Goal: Task Accomplishment & Management: Manage account settings

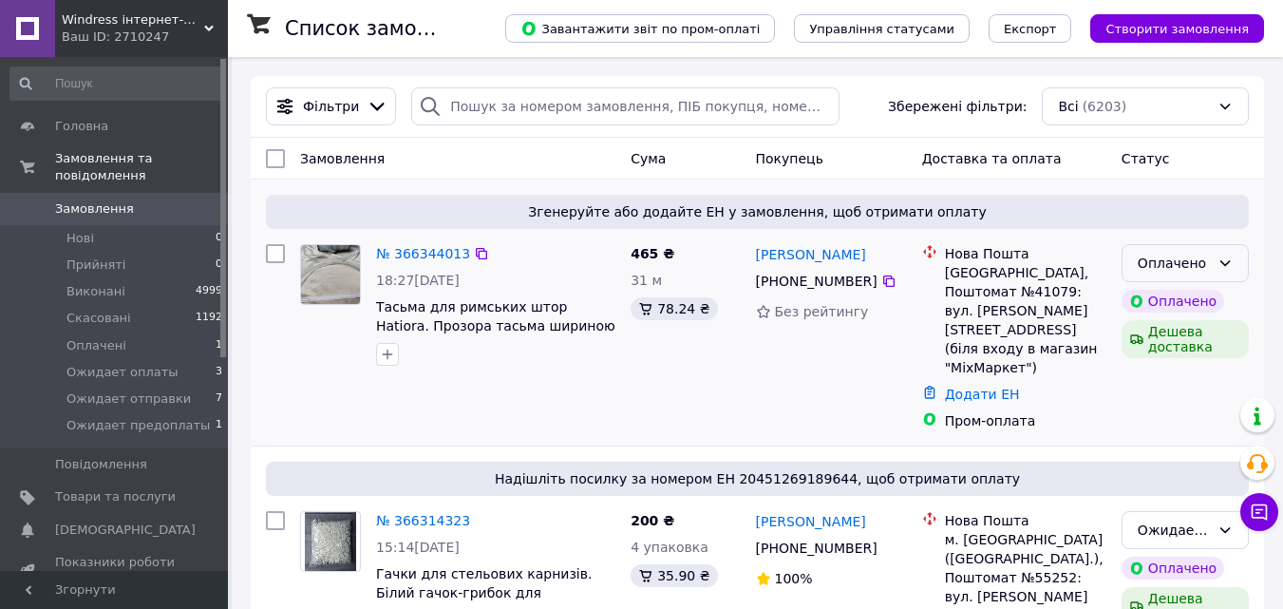
click at [1188, 254] on div "Оплачено" at bounding box center [1174, 263] width 72 height 21
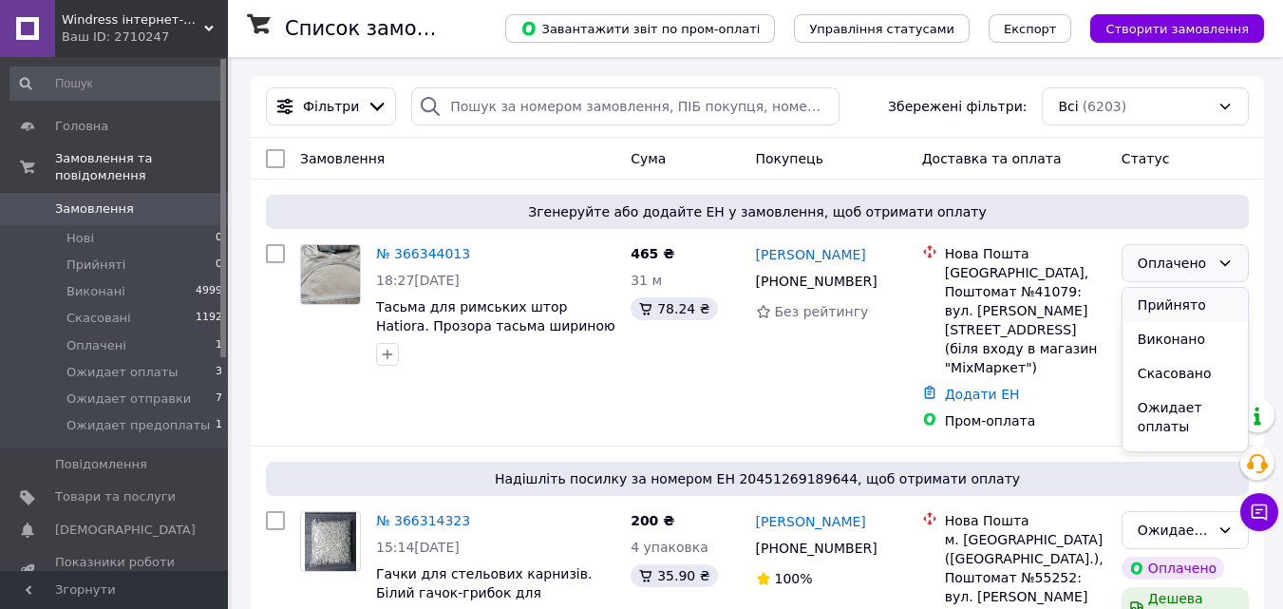
click at [1177, 308] on li "Прийнято" at bounding box center [1185, 305] width 125 height 34
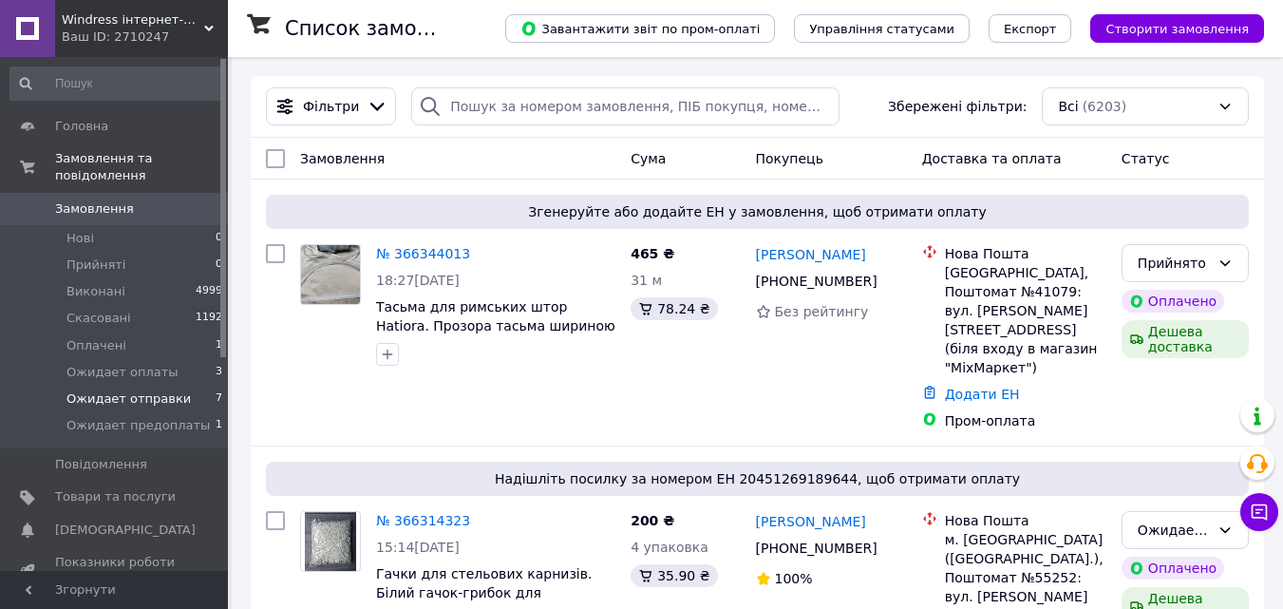
click at [146, 390] on span "Ожидает отправки" at bounding box center [128, 398] width 124 height 17
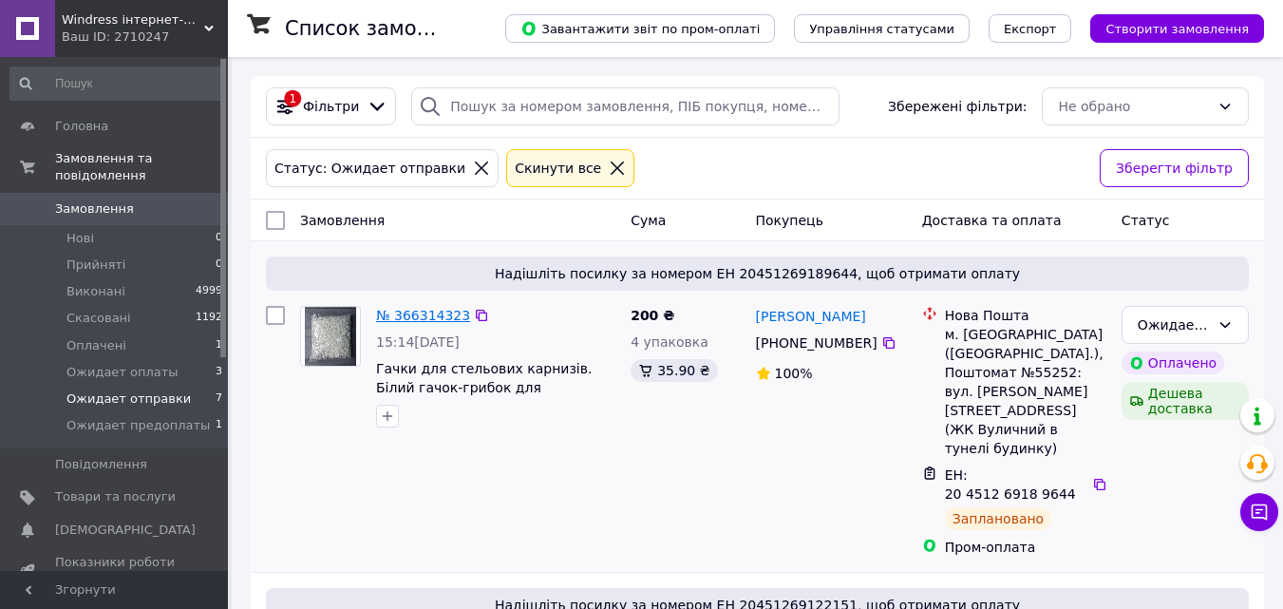
click at [409, 316] on link "№ 366314323" at bounding box center [423, 315] width 94 height 15
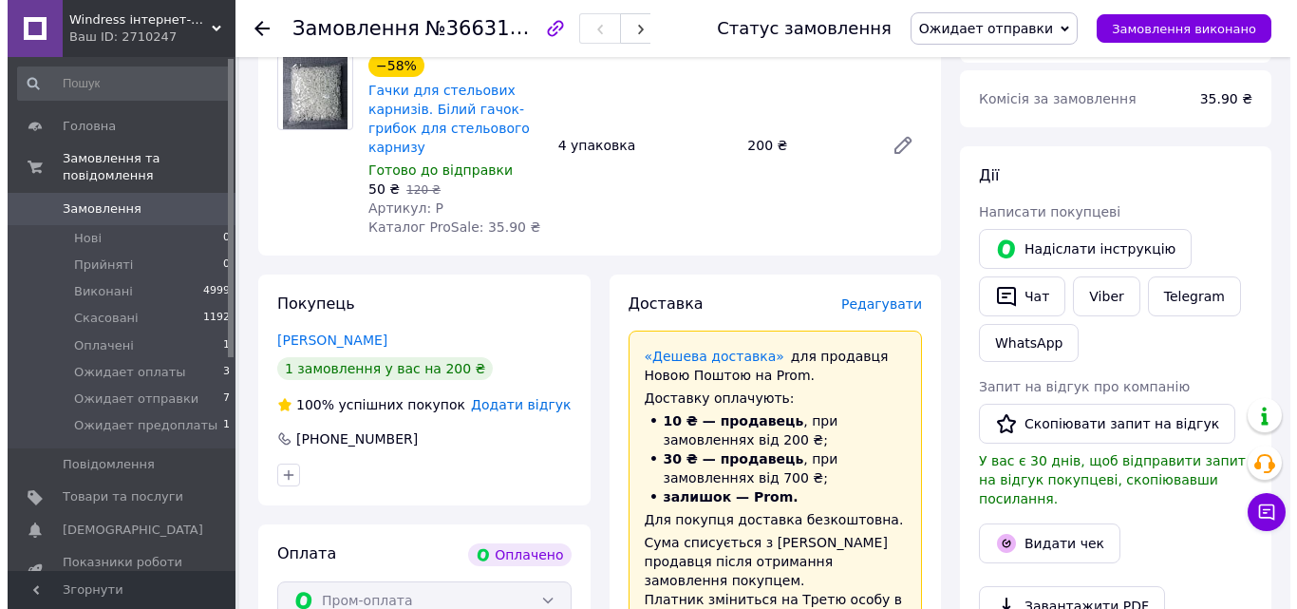
scroll to position [380, 0]
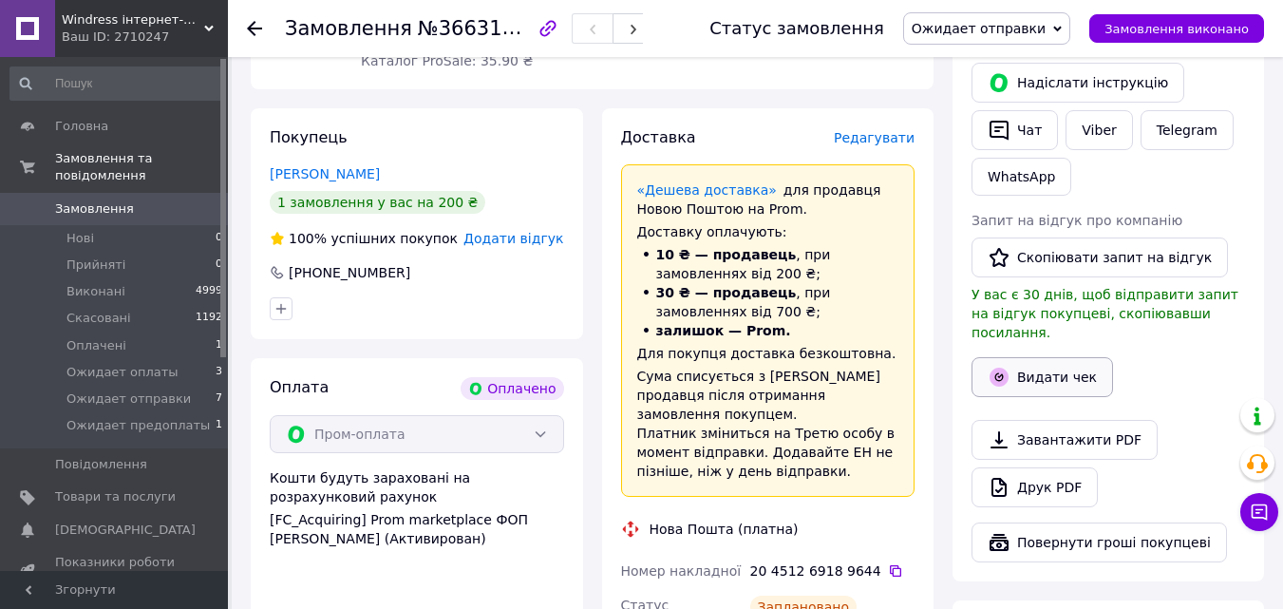
click at [1047, 367] on button "Видати чек" at bounding box center [1043, 377] width 142 height 40
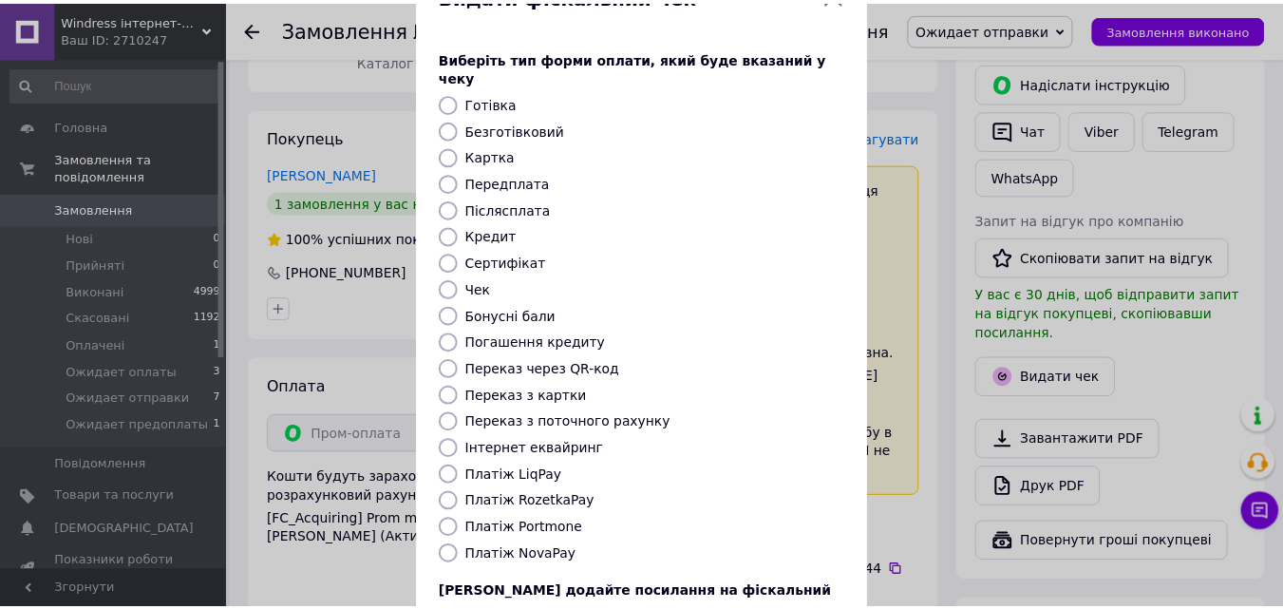
scroll to position [207, 0]
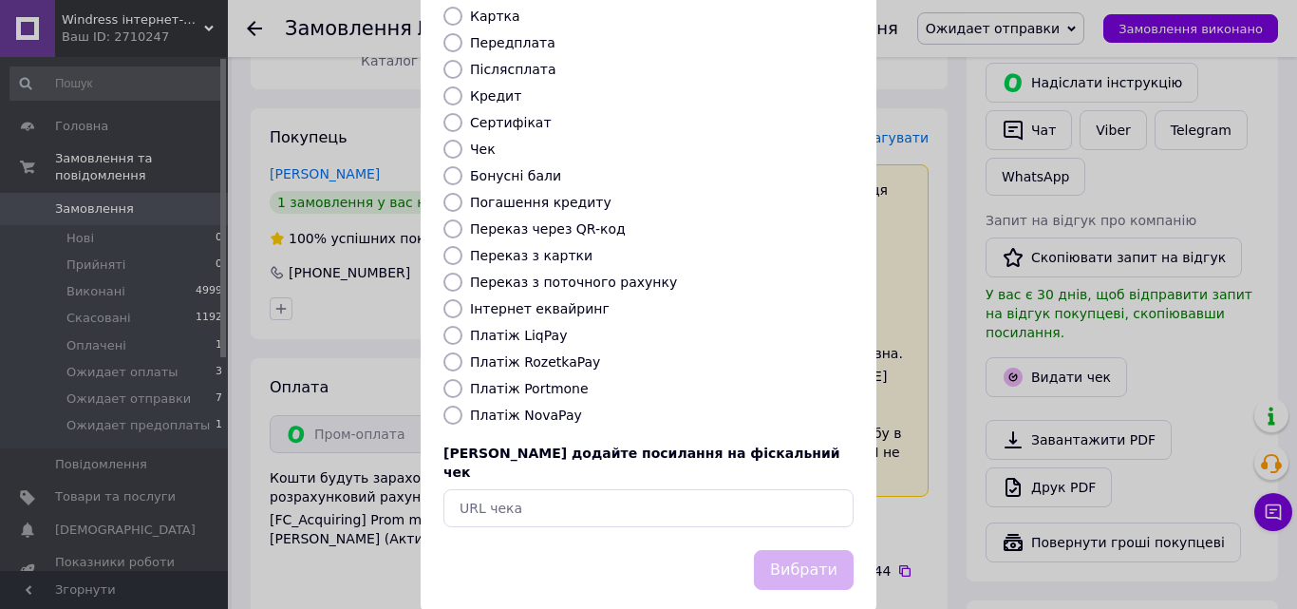
click at [550, 354] on label "Платіж RozetkaPay" at bounding box center [535, 361] width 130 height 15
click at [462, 352] on input "Платіж RozetkaPay" at bounding box center [453, 361] width 19 height 19
radio input "true"
click at [823, 550] on button "Вибрати" at bounding box center [804, 570] width 100 height 41
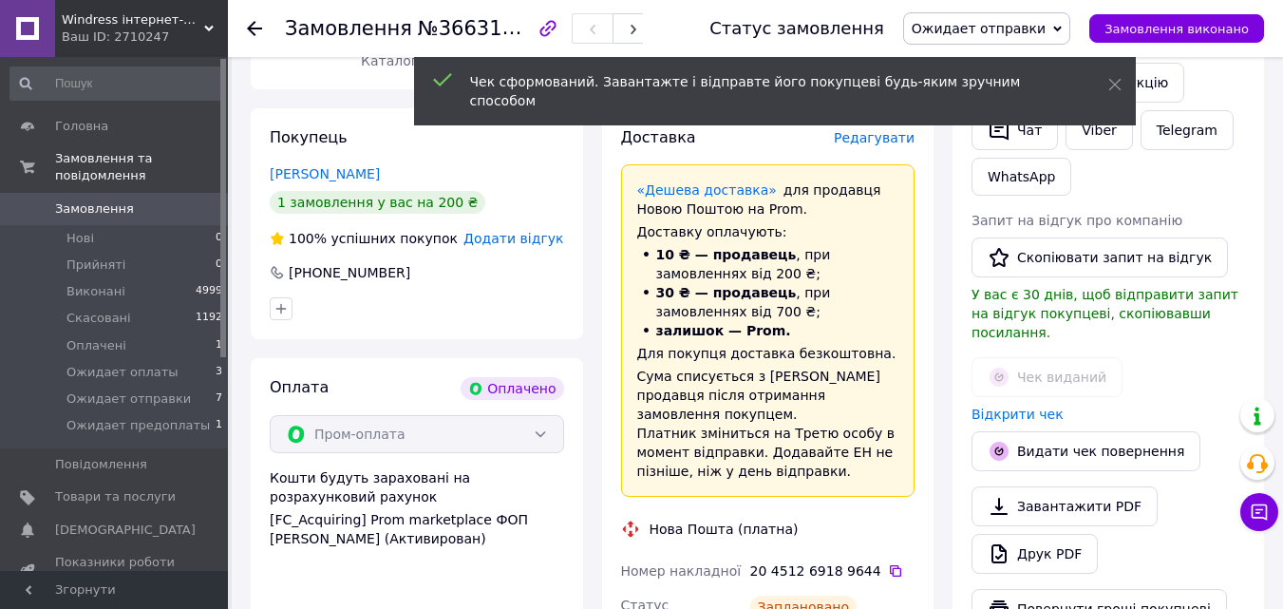
click at [1032, 28] on span "Ожидает отправки" at bounding box center [979, 28] width 134 height 15
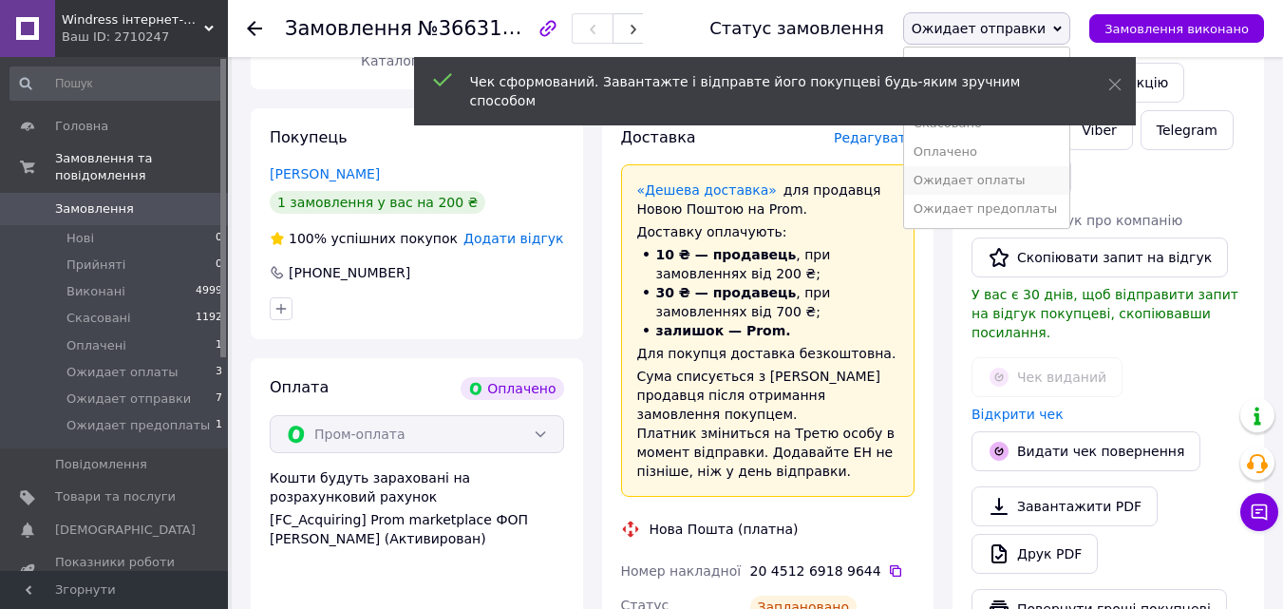
click at [1016, 177] on li "Ожидает оплаты" at bounding box center [986, 180] width 165 height 28
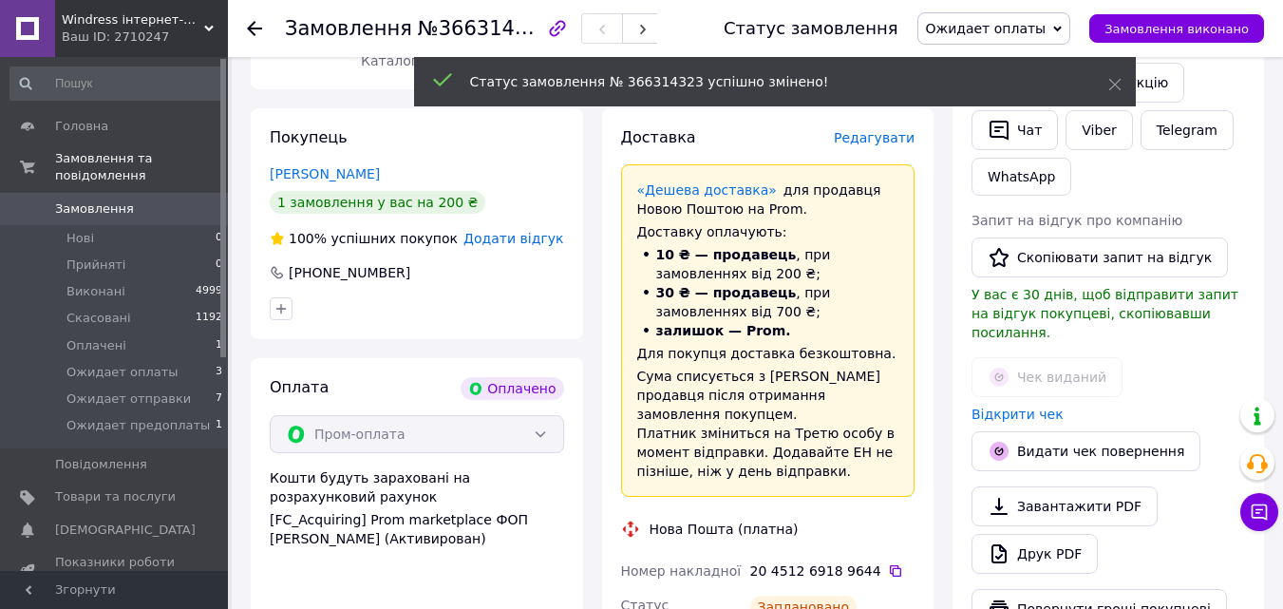
scroll to position [11, 0]
click at [250, 28] on use at bounding box center [254, 28] width 15 height 15
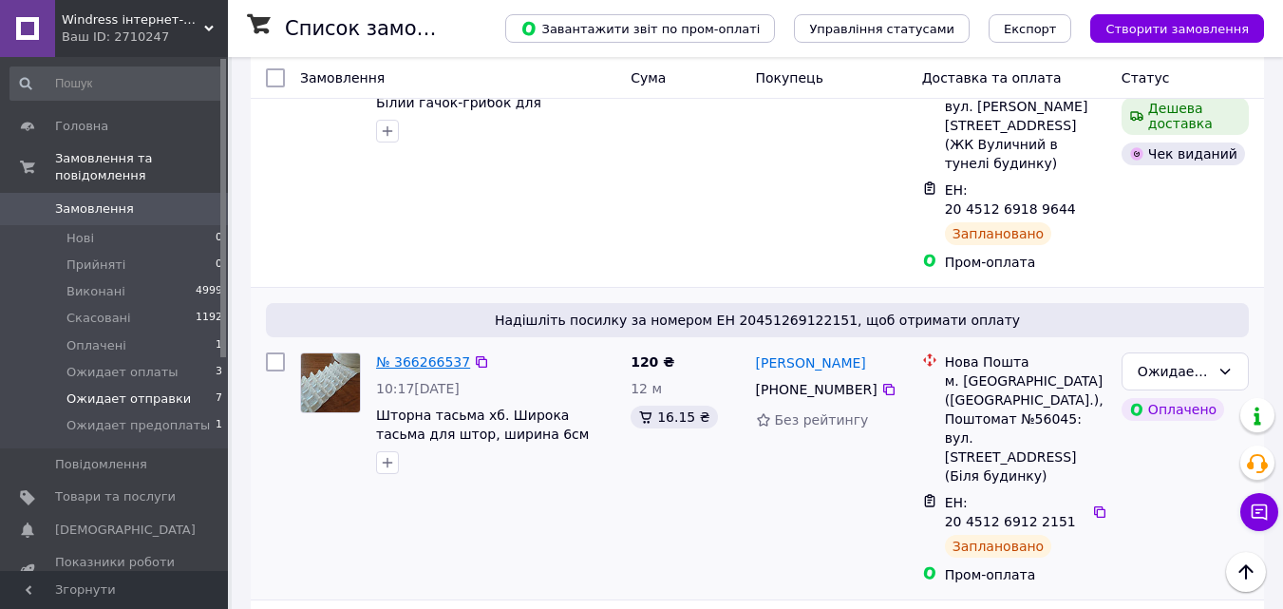
click at [430, 354] on link "№ 366266537" at bounding box center [423, 361] width 94 height 15
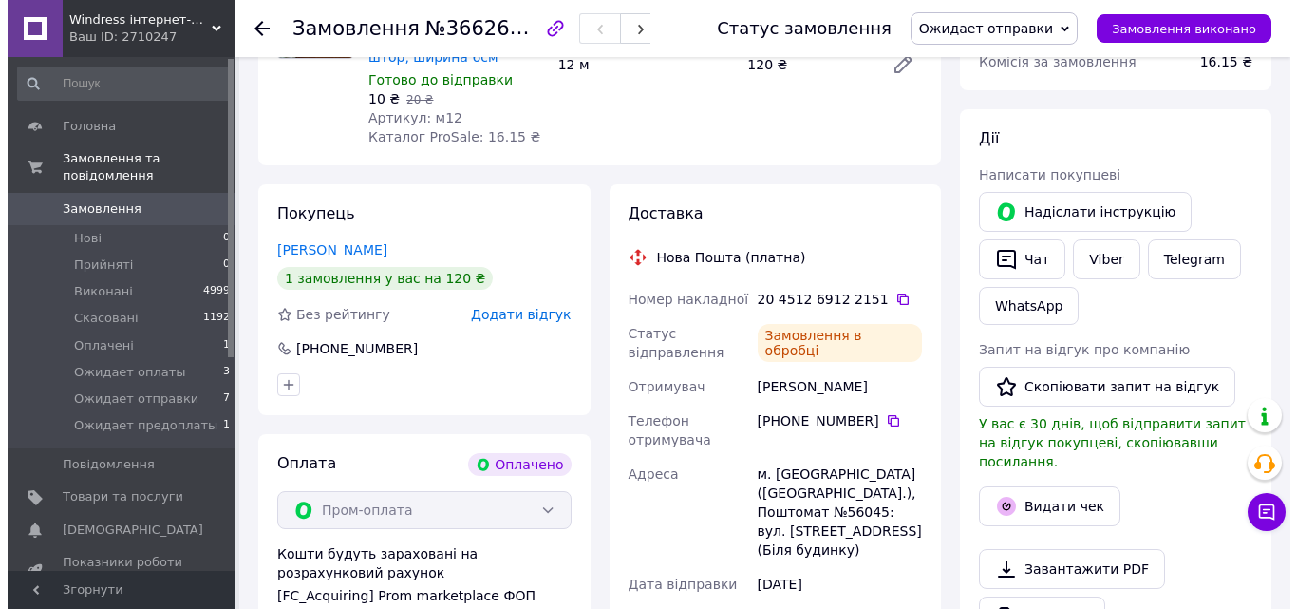
scroll to position [475, 0]
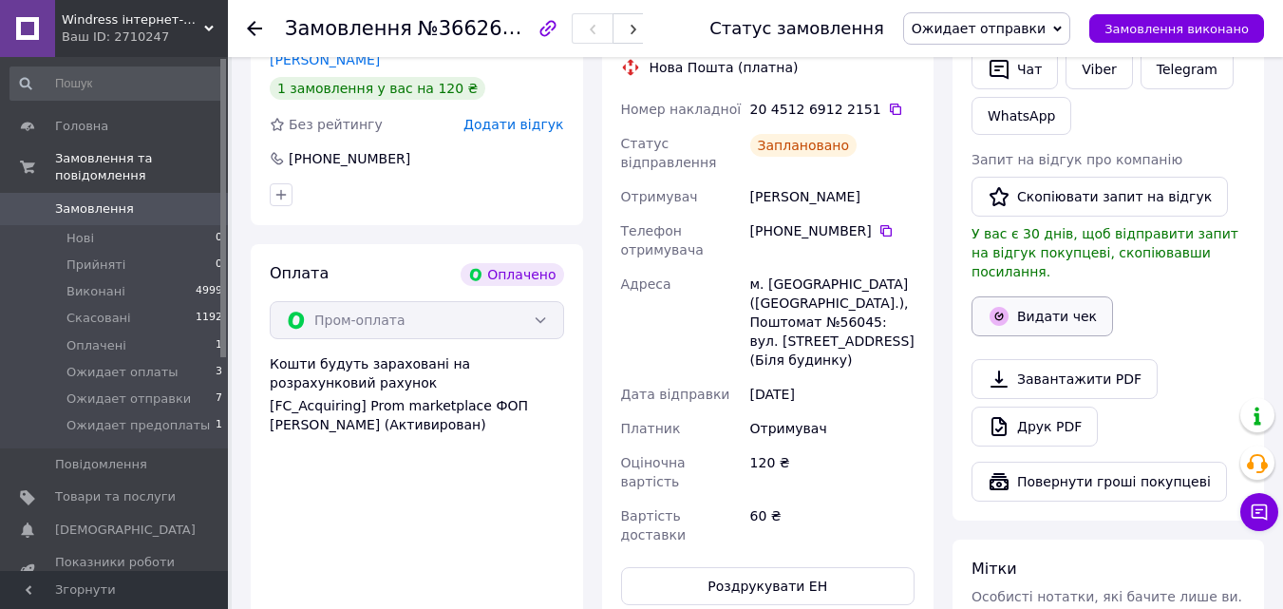
click at [1070, 302] on button "Видати чек" at bounding box center [1043, 316] width 142 height 40
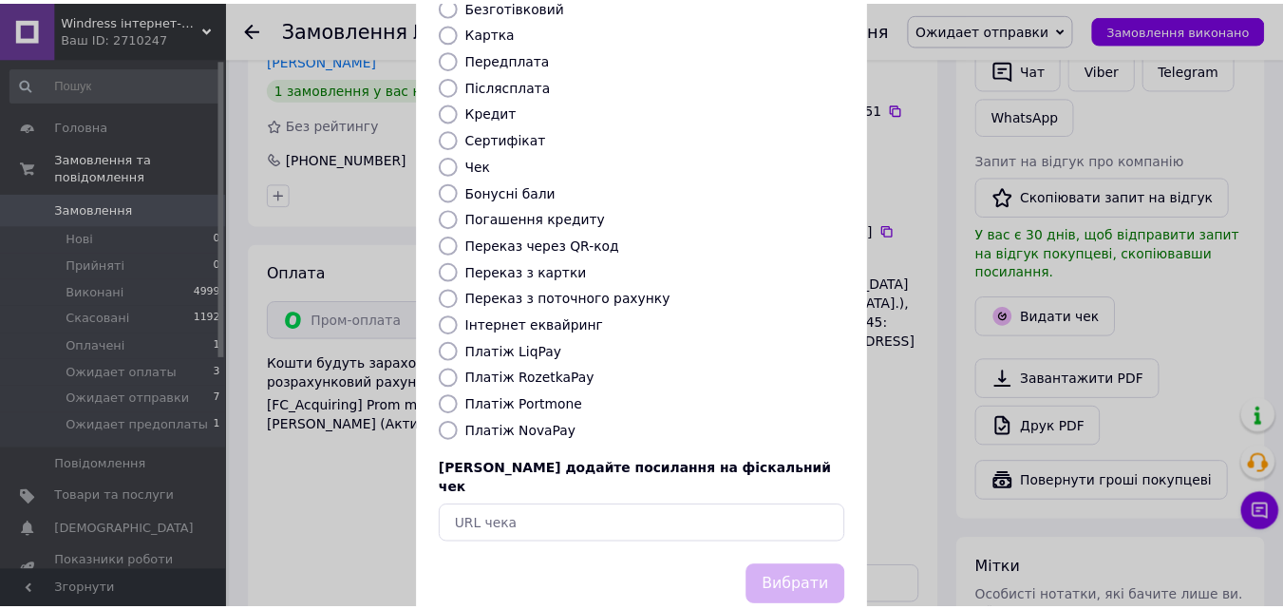
scroll to position [207, 0]
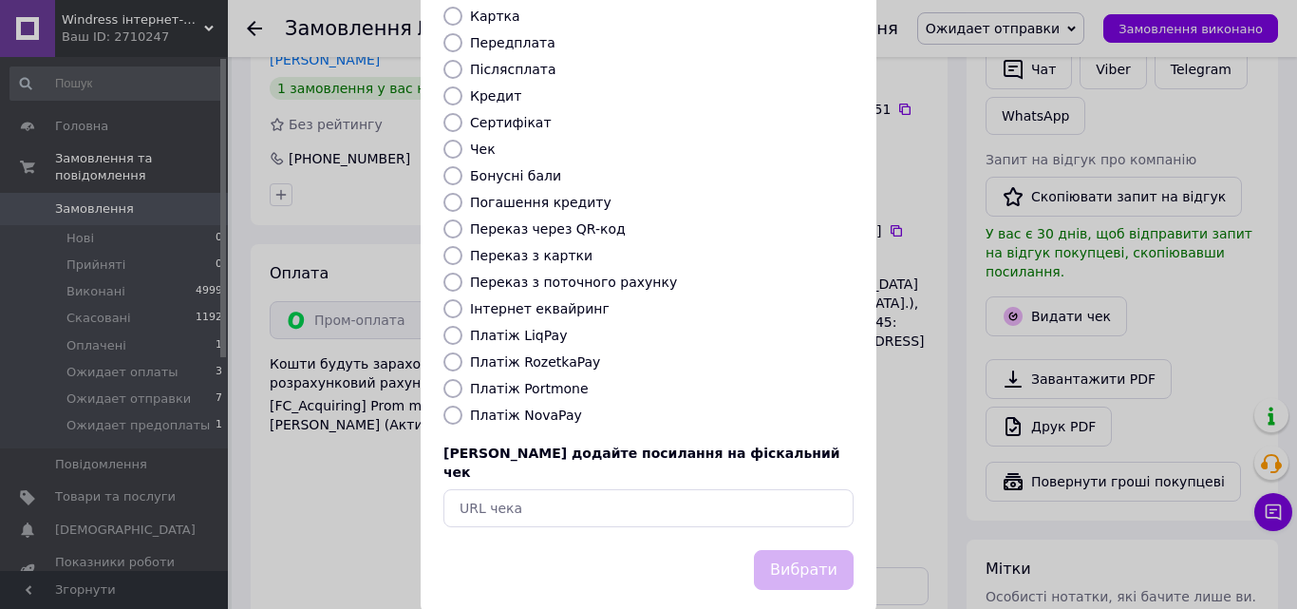
click at [563, 354] on label "Платіж RozetkaPay" at bounding box center [535, 361] width 130 height 15
click at [462, 352] on input "Платіж RozetkaPay" at bounding box center [453, 361] width 19 height 19
radio input "true"
click at [813, 550] on button "Вибрати" at bounding box center [804, 570] width 100 height 41
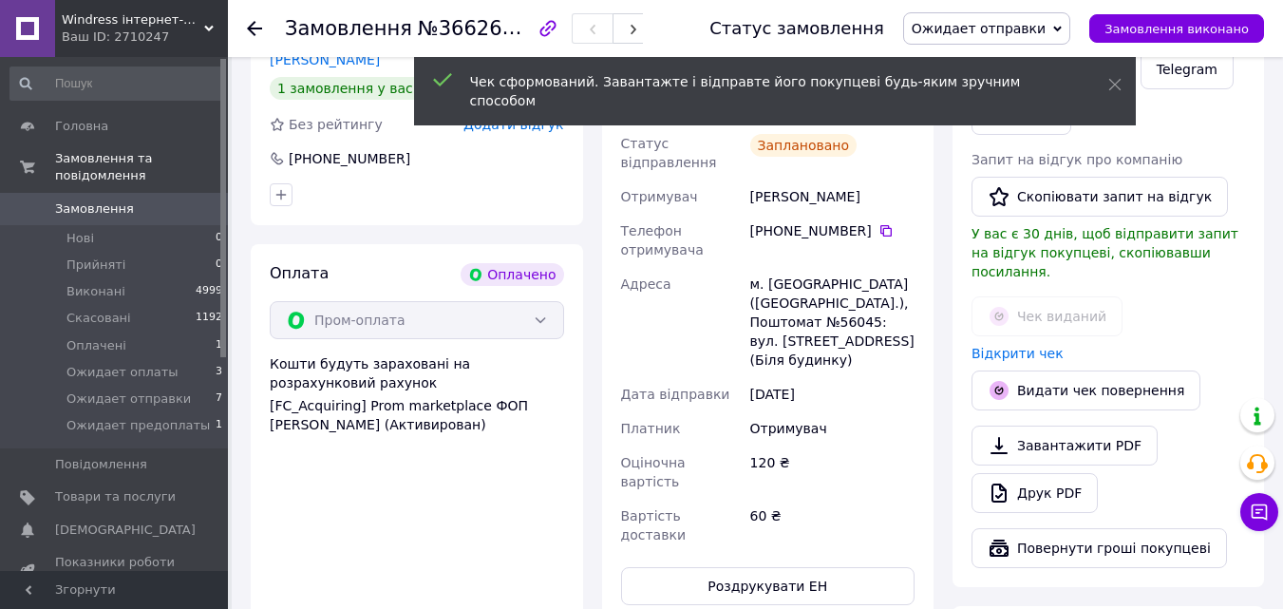
click at [1012, 21] on span "Ожидает отправки" at bounding box center [979, 28] width 134 height 15
click at [1012, 185] on li "Ожидает оплаты" at bounding box center [986, 180] width 165 height 28
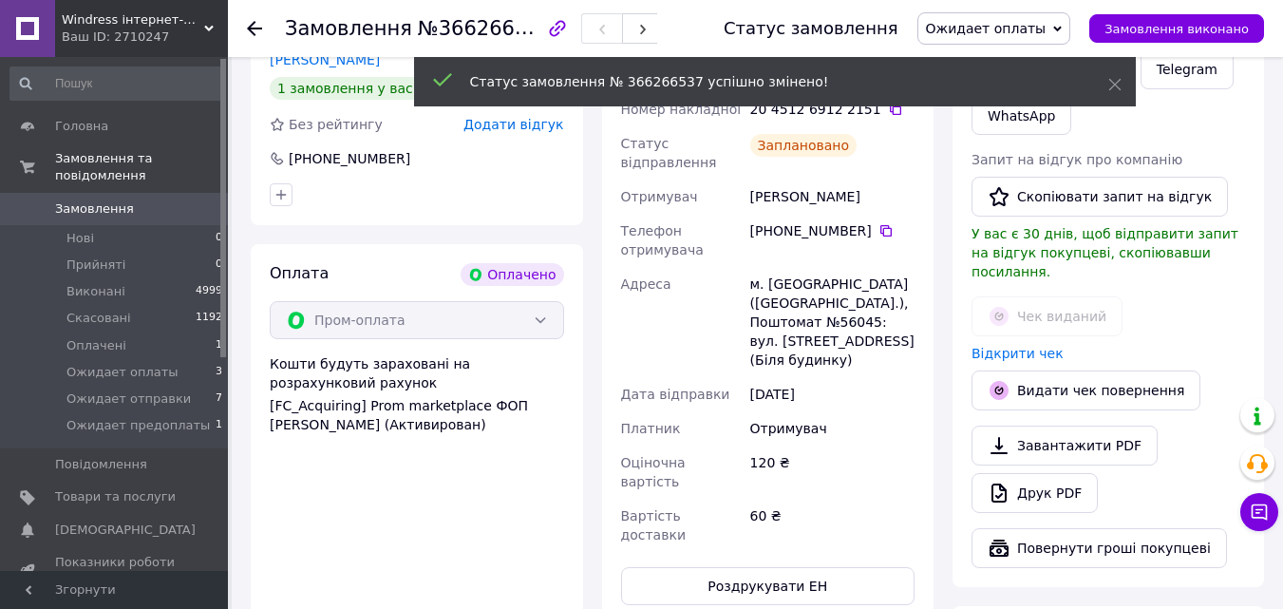
scroll to position [11, 0]
click at [251, 31] on icon at bounding box center [254, 28] width 15 height 15
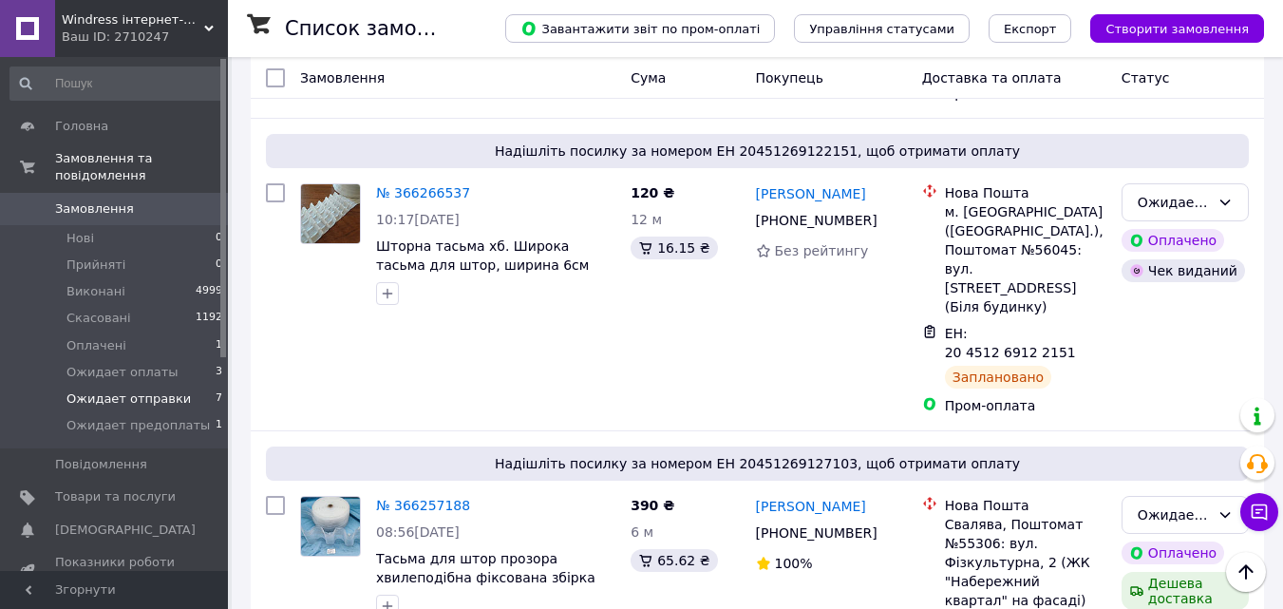
scroll to position [570, 0]
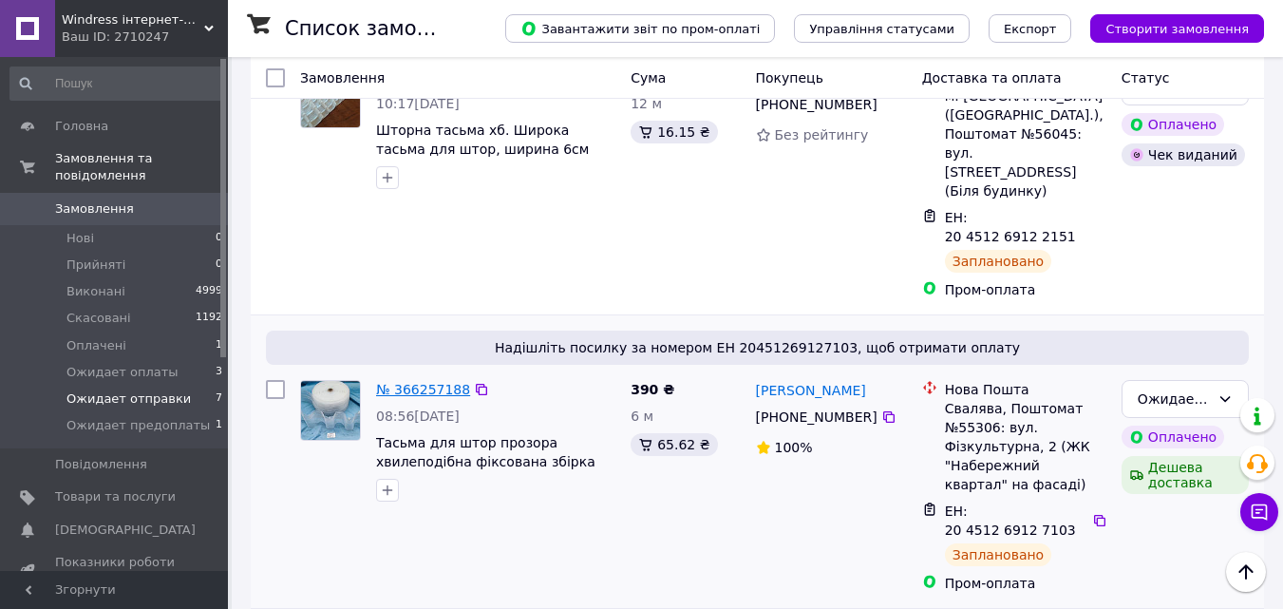
click at [416, 382] on link "№ 366257188" at bounding box center [423, 389] width 94 height 15
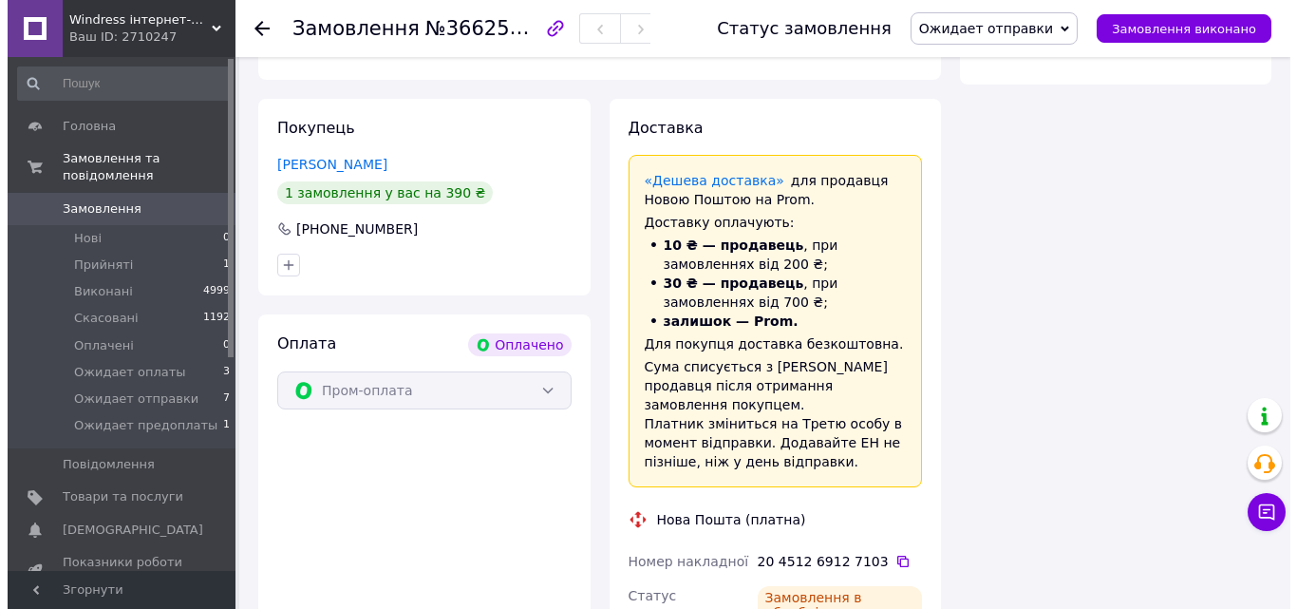
scroll to position [570, 0]
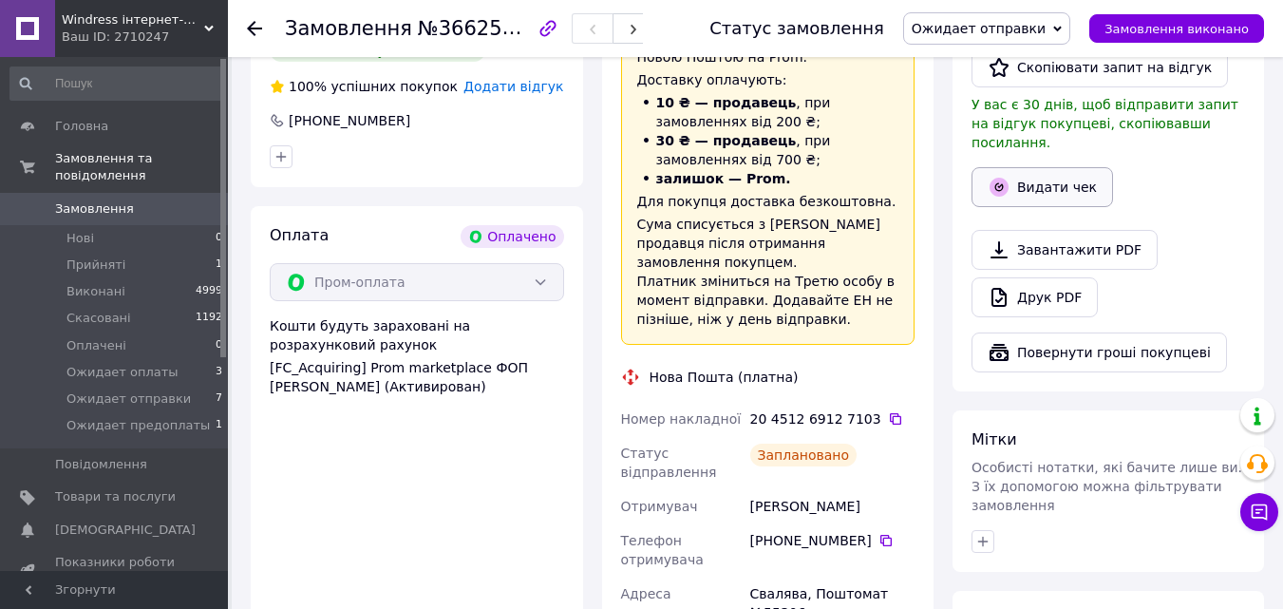
click at [1042, 172] on button "Видати чек" at bounding box center [1043, 187] width 142 height 40
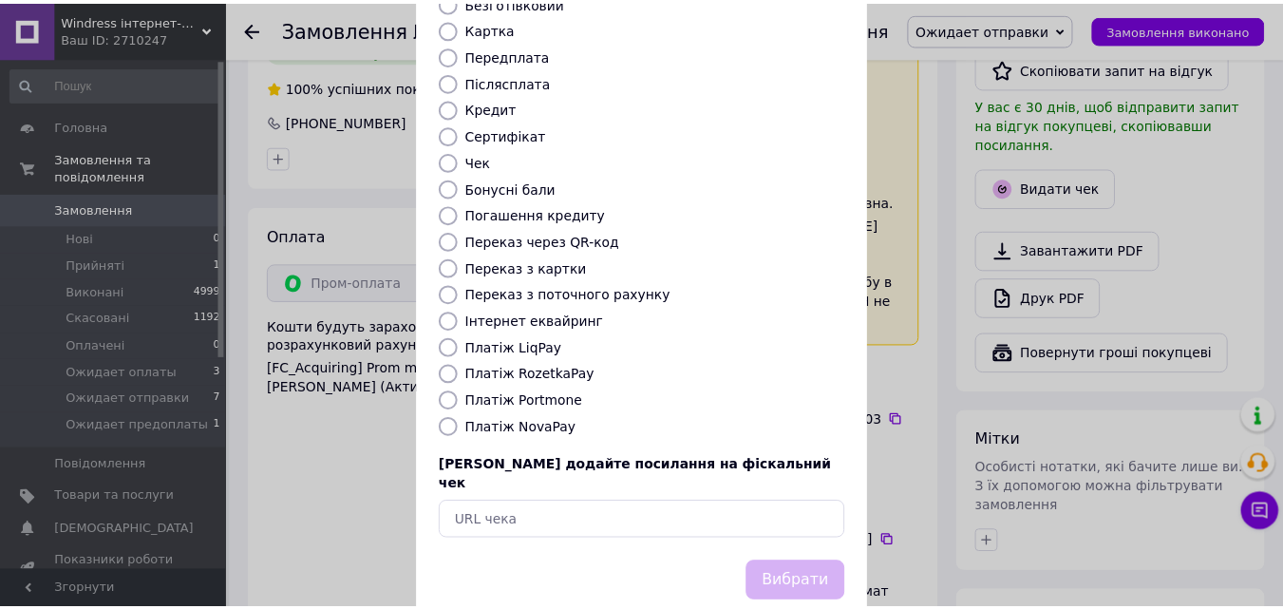
scroll to position [207, 0]
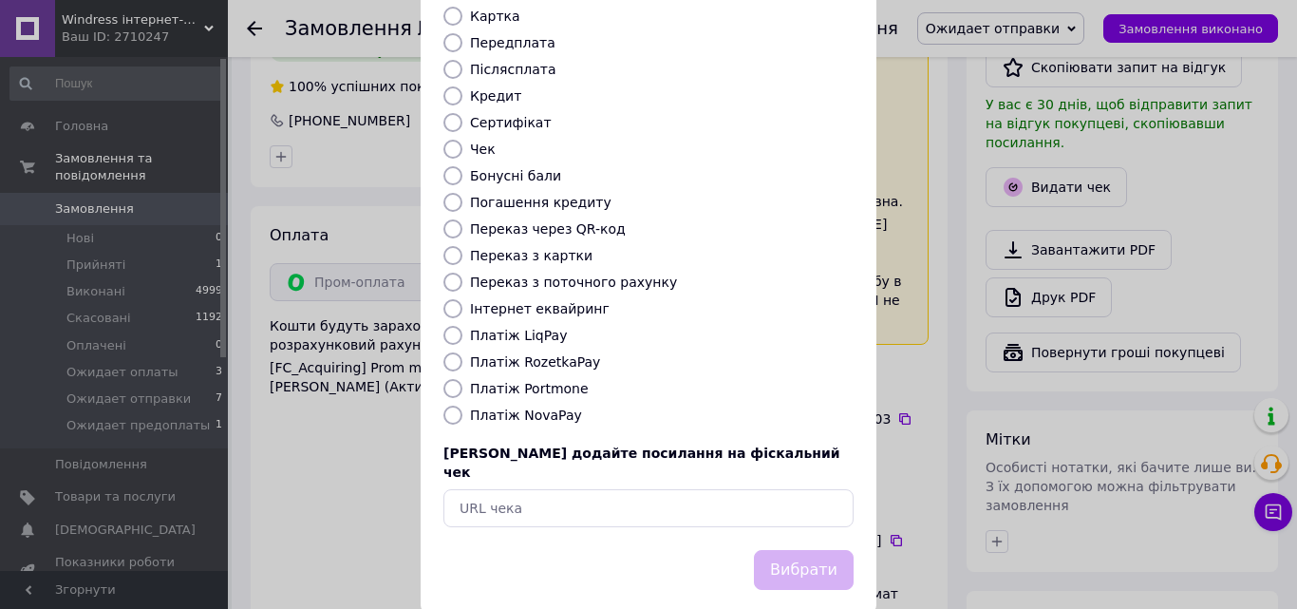
click at [567, 354] on label "Платіж RozetkaPay" at bounding box center [535, 361] width 130 height 15
click at [462, 352] on input "Платіж RozetkaPay" at bounding box center [453, 361] width 19 height 19
radio input "true"
click at [809, 550] on button "Вибрати" at bounding box center [804, 570] width 100 height 41
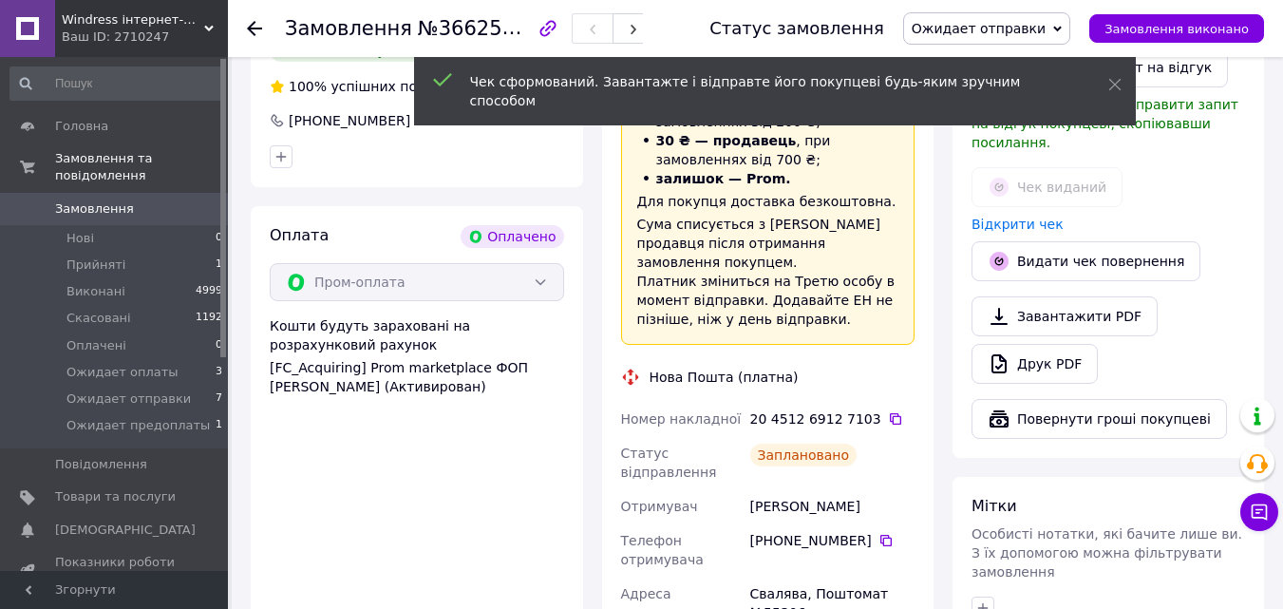
click at [982, 21] on span "Ожидает отправки" at bounding box center [979, 28] width 134 height 15
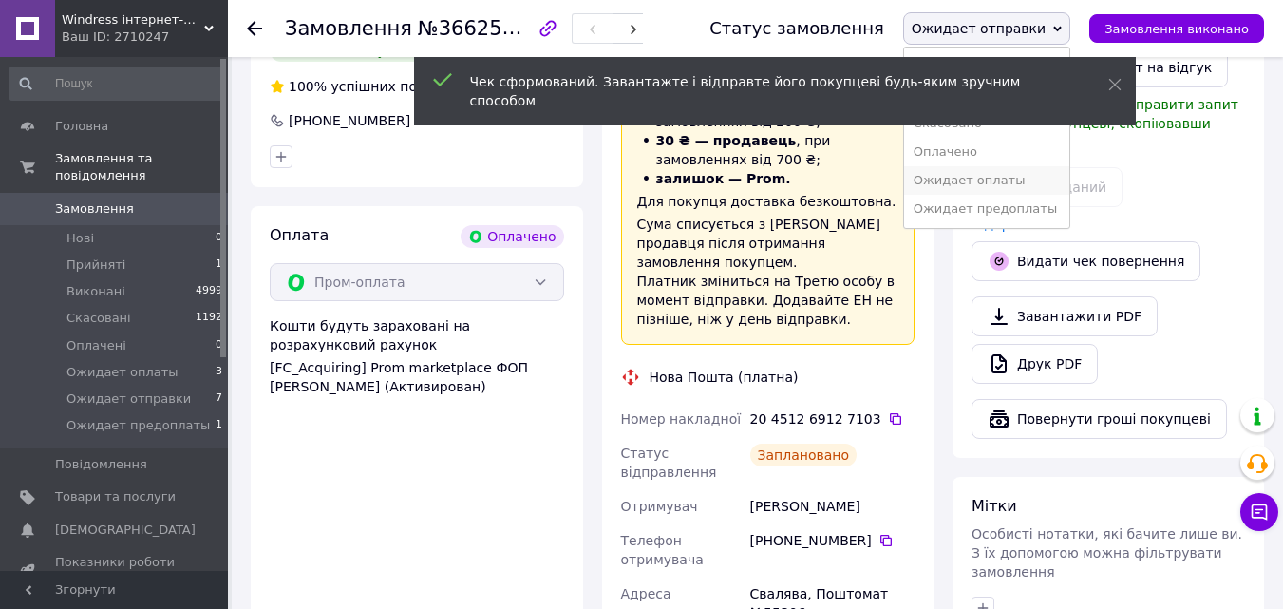
click at [974, 186] on li "Ожидает оплаты" at bounding box center [986, 180] width 165 height 28
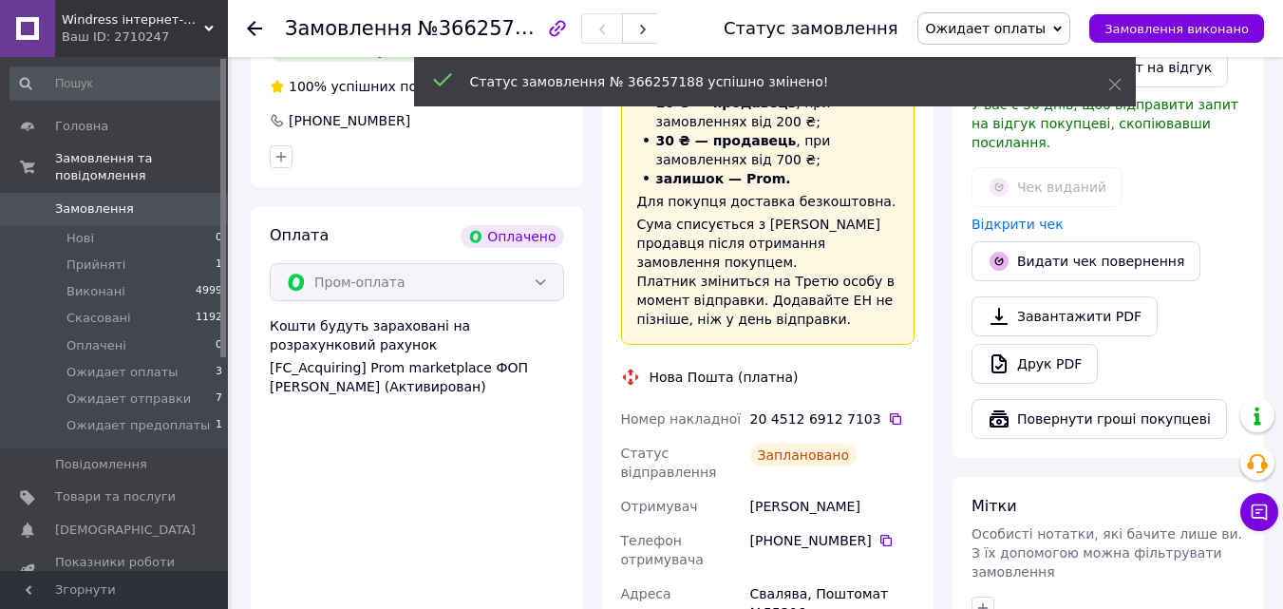
click at [255, 29] on use at bounding box center [254, 28] width 15 height 15
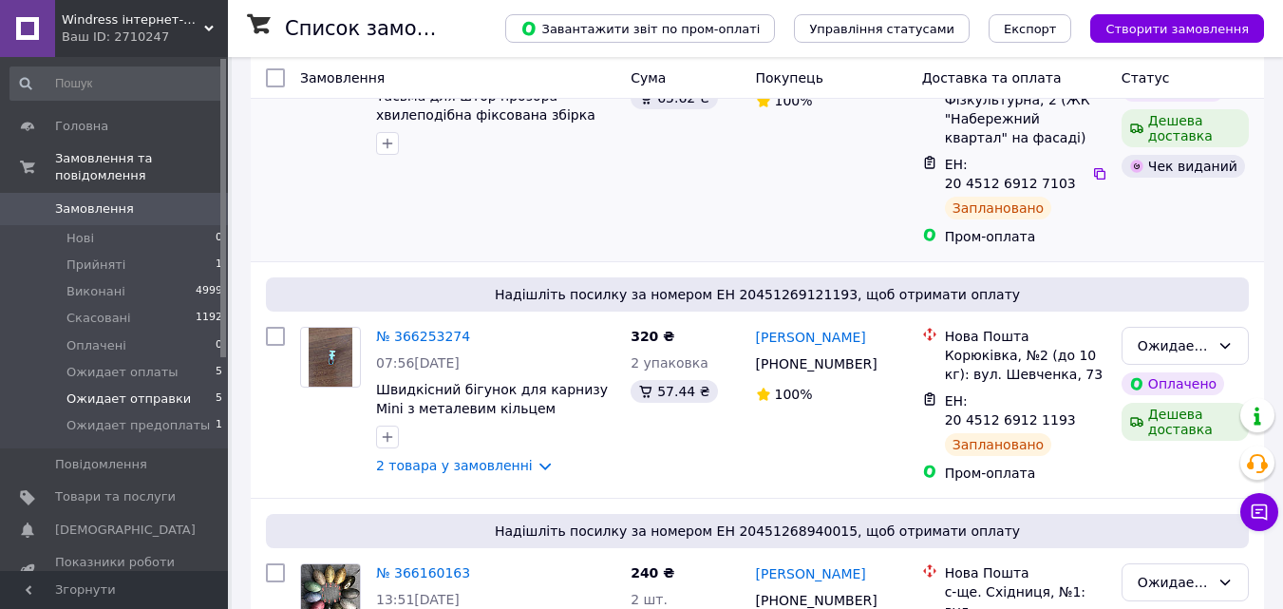
scroll to position [285, 0]
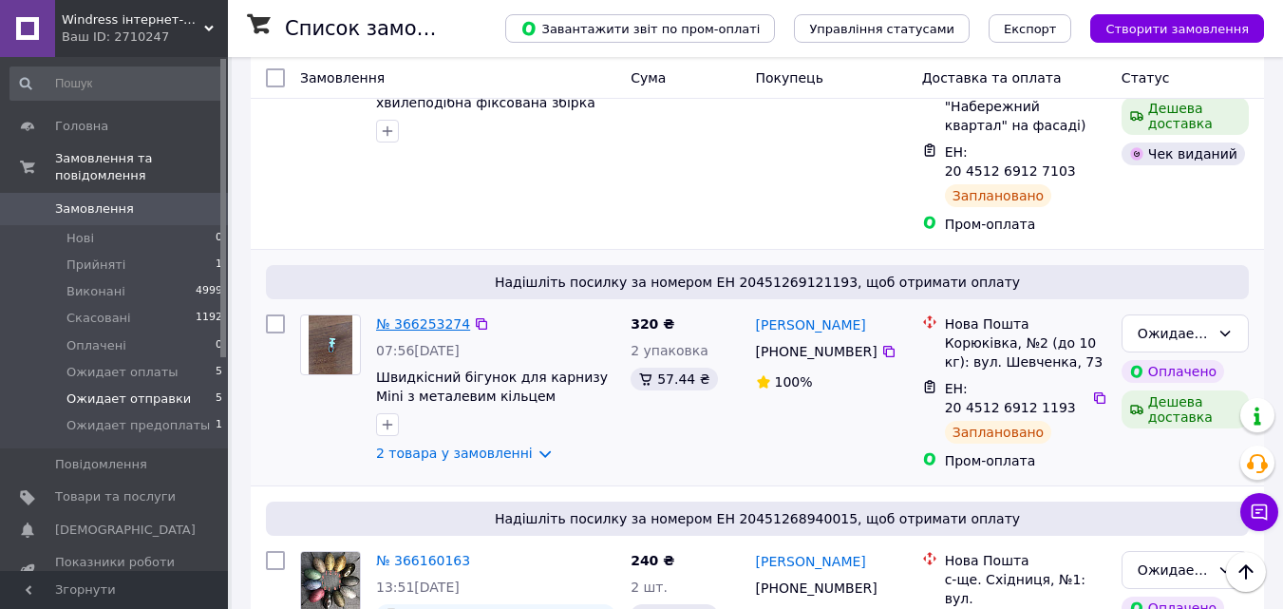
click at [419, 316] on link "№ 366253274" at bounding box center [423, 323] width 94 height 15
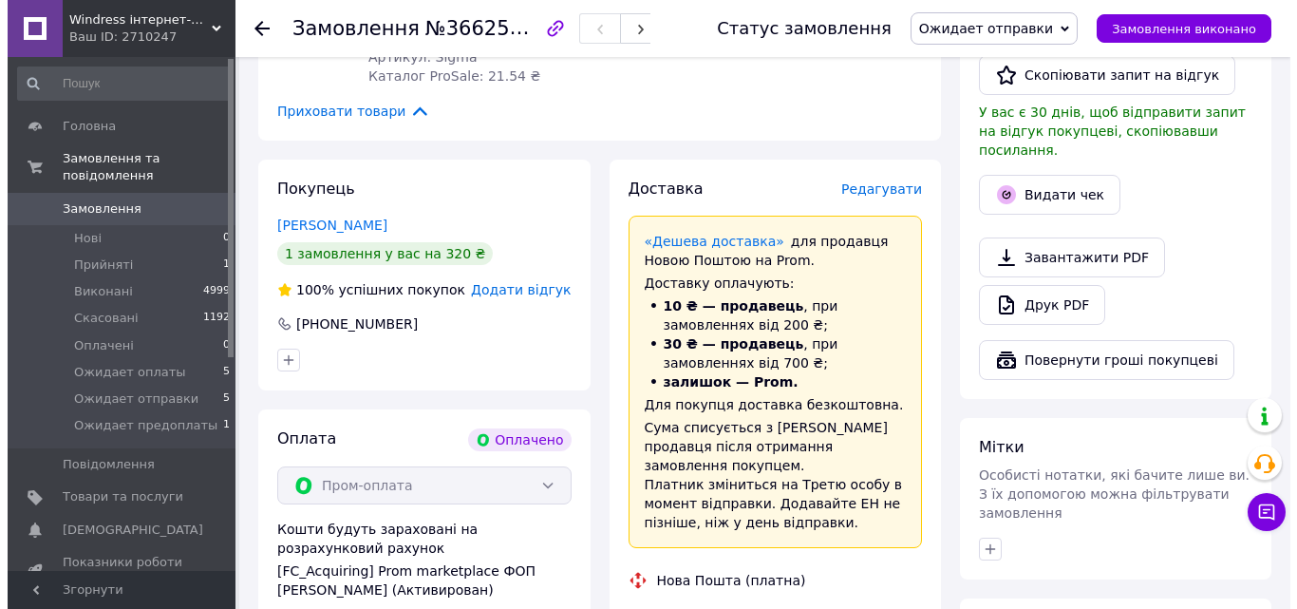
scroll to position [570, 0]
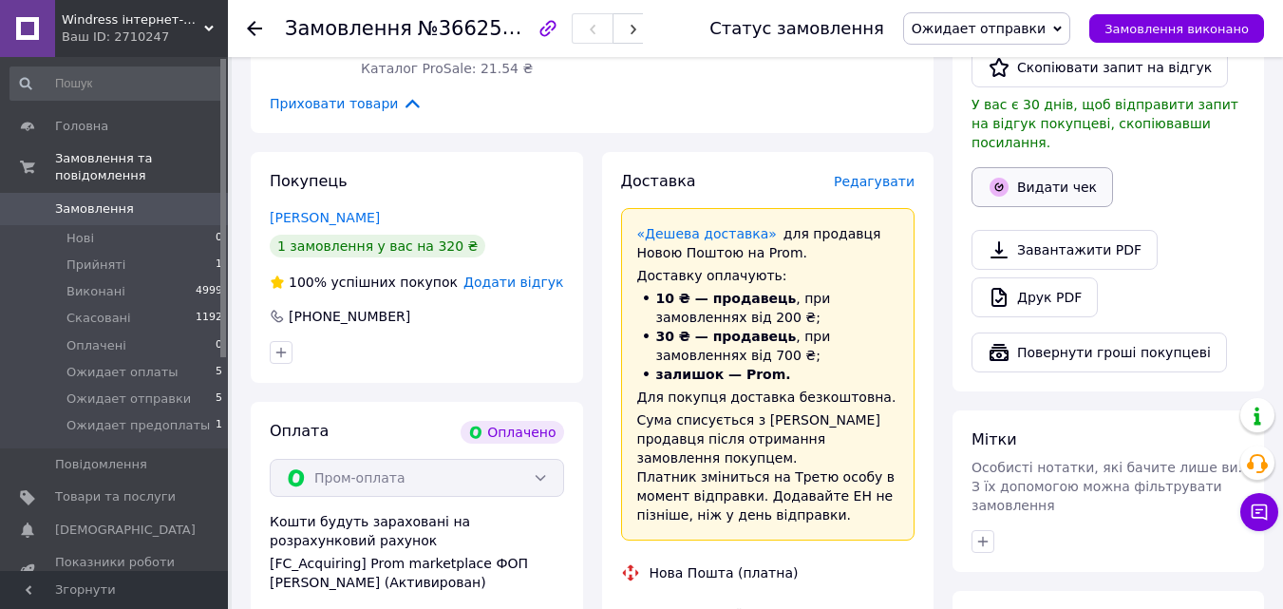
click at [1052, 174] on button "Видати чек" at bounding box center [1043, 187] width 142 height 40
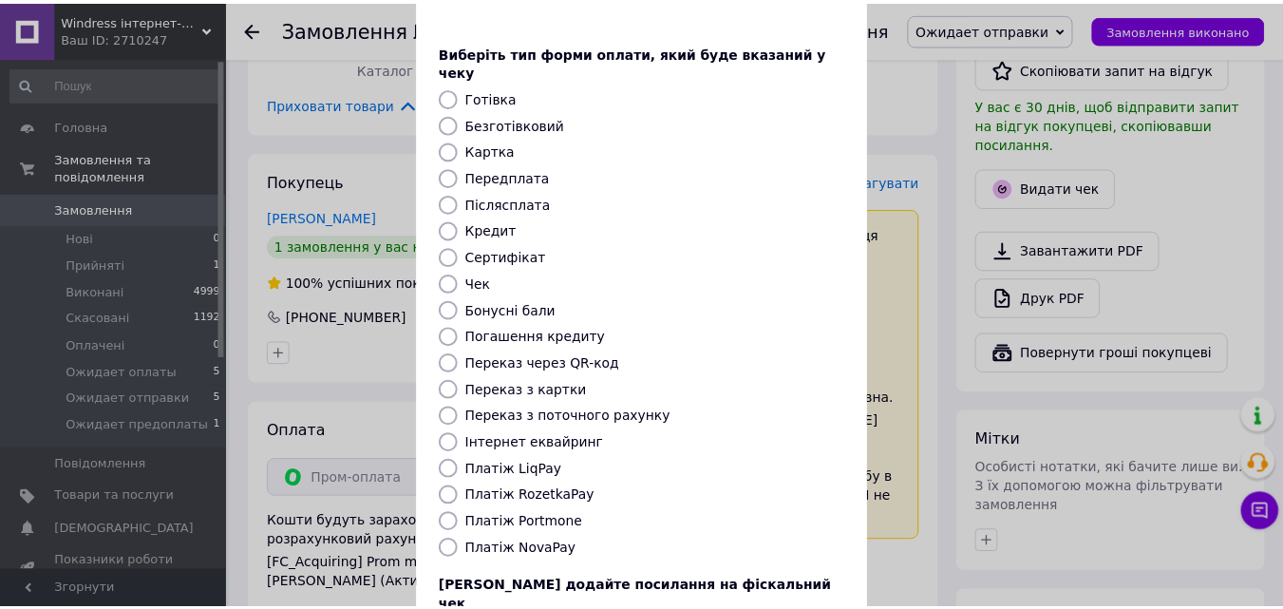
scroll to position [207, 0]
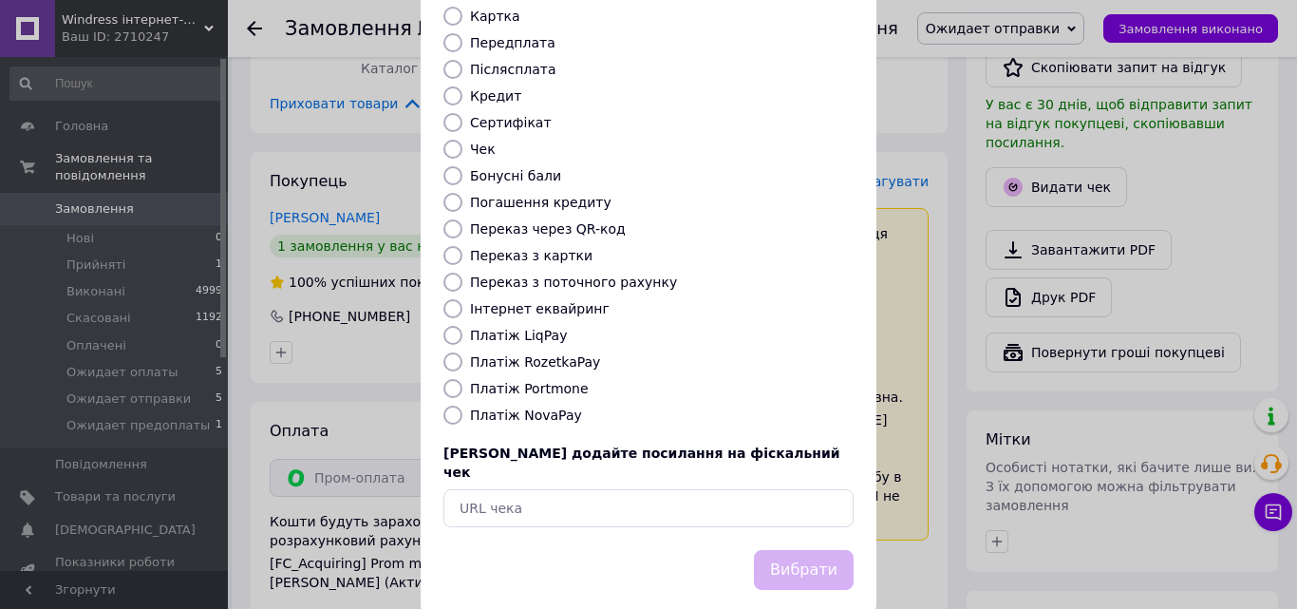
click at [565, 354] on label "Платіж RozetkaPay" at bounding box center [535, 361] width 130 height 15
click at [462, 352] on input "Платіж RozetkaPay" at bounding box center [453, 361] width 19 height 19
radio input "true"
click at [811, 550] on button "Вибрати" at bounding box center [804, 570] width 100 height 41
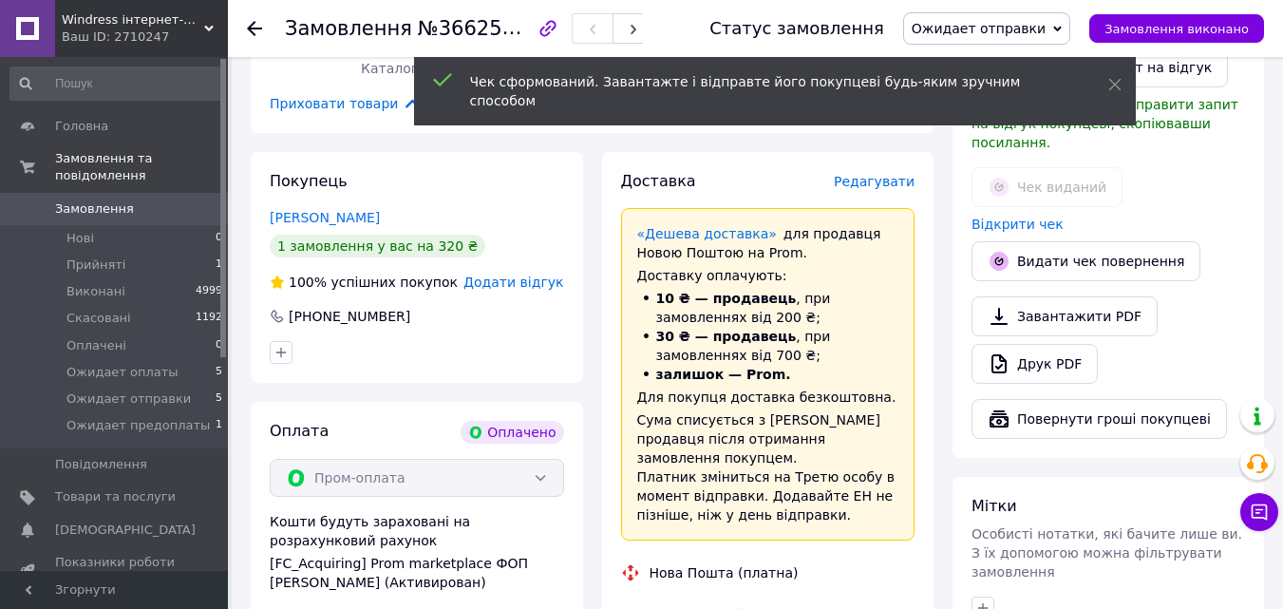
click at [997, 28] on span "Ожидает отправки" at bounding box center [979, 28] width 134 height 15
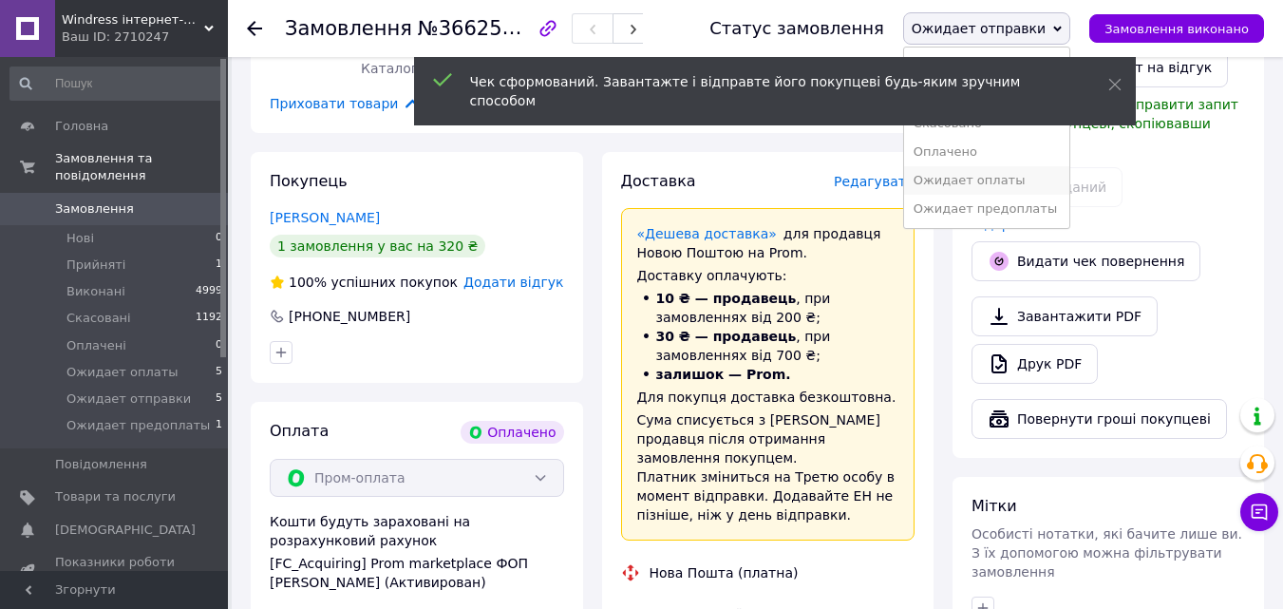
click at [1006, 176] on li "Ожидает оплаты" at bounding box center [986, 180] width 165 height 28
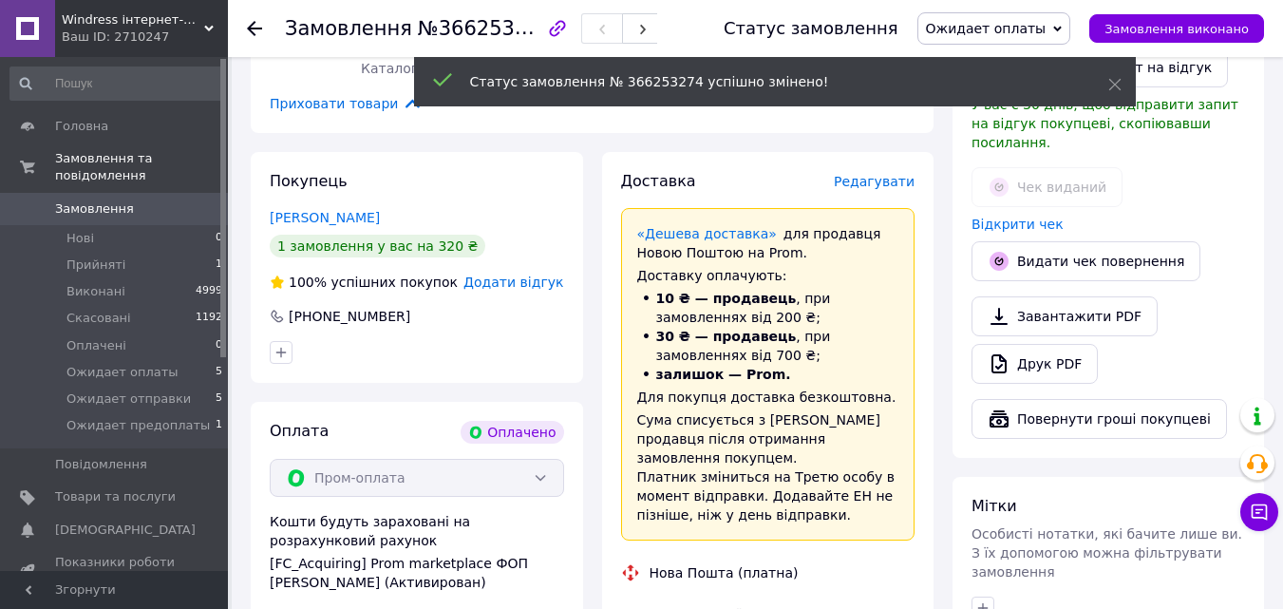
scroll to position [65, 0]
click at [256, 28] on use at bounding box center [254, 28] width 15 height 15
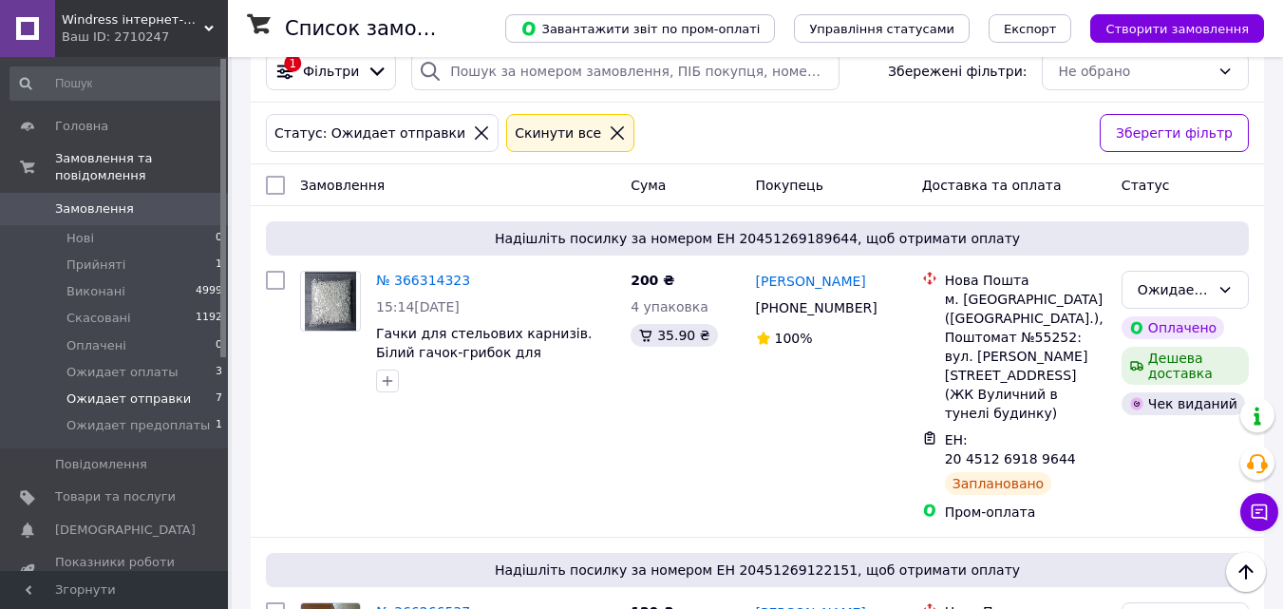
scroll to position [27, 0]
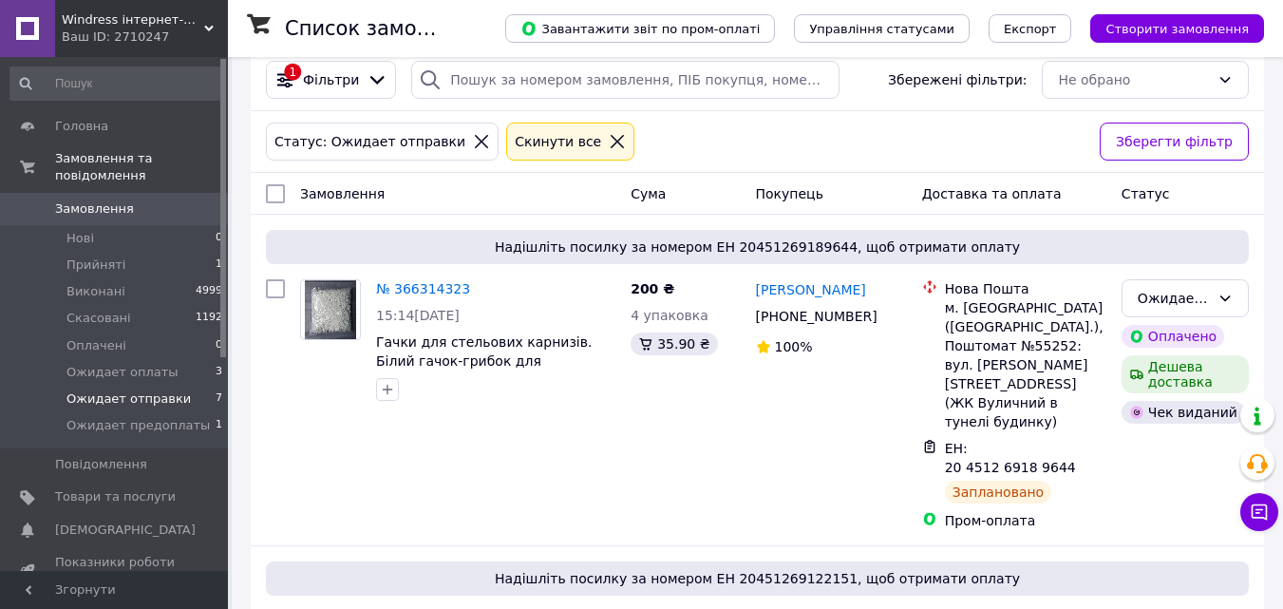
click at [609, 142] on icon at bounding box center [617, 141] width 17 height 17
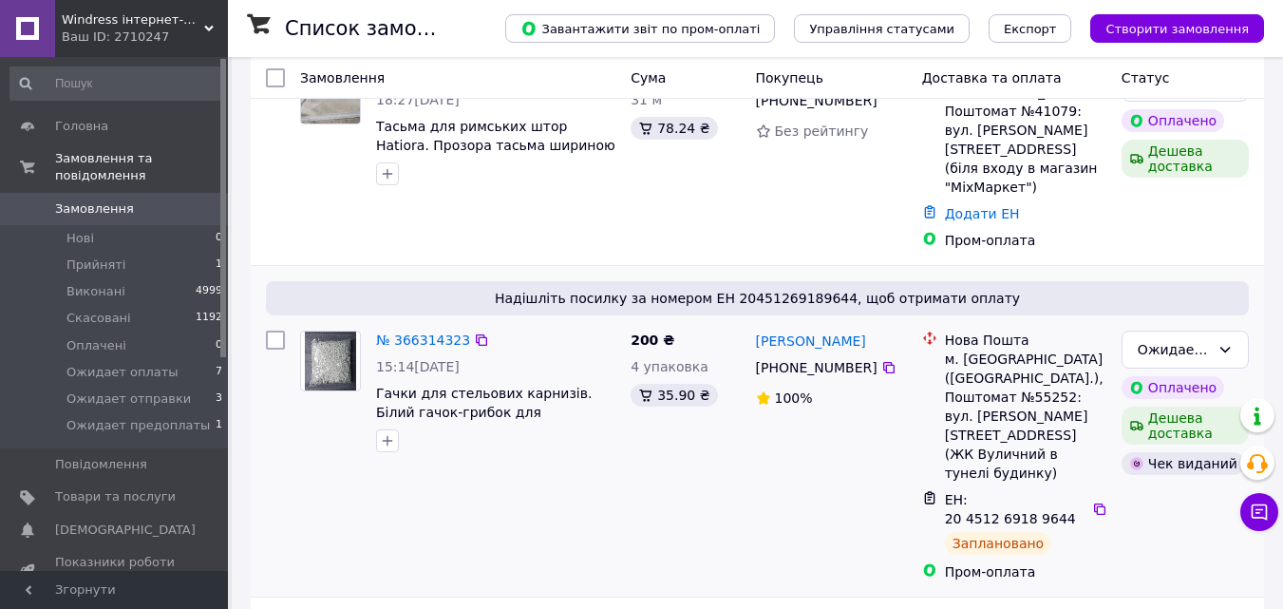
scroll to position [190, 0]
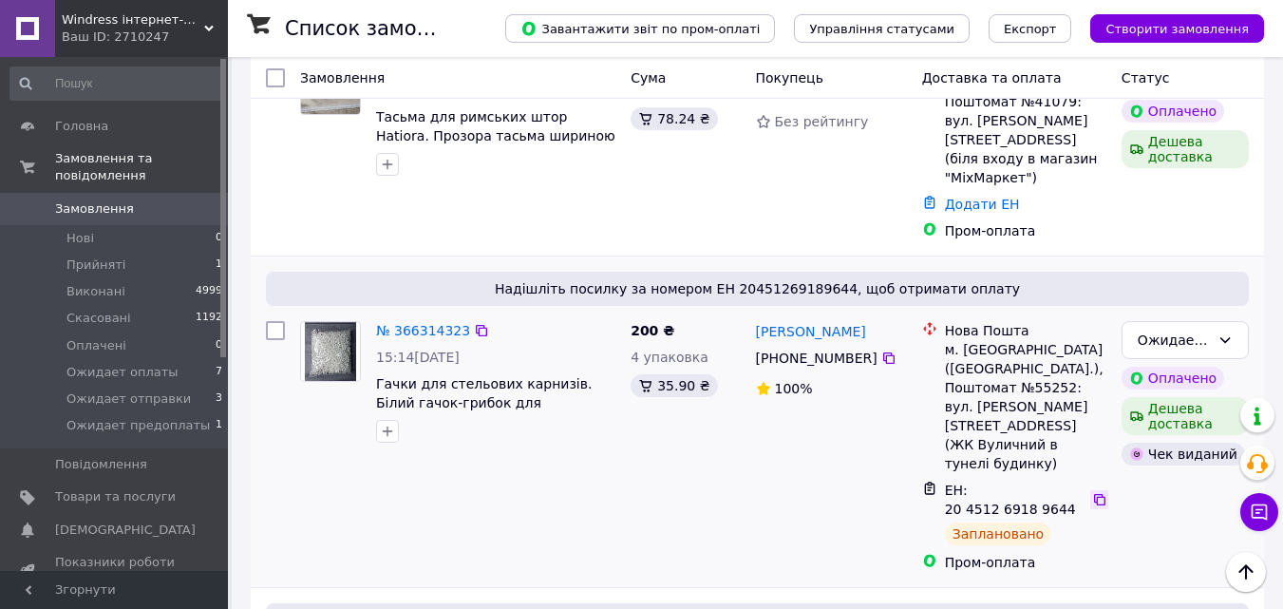
click at [1094, 494] on icon at bounding box center [1099, 499] width 11 height 11
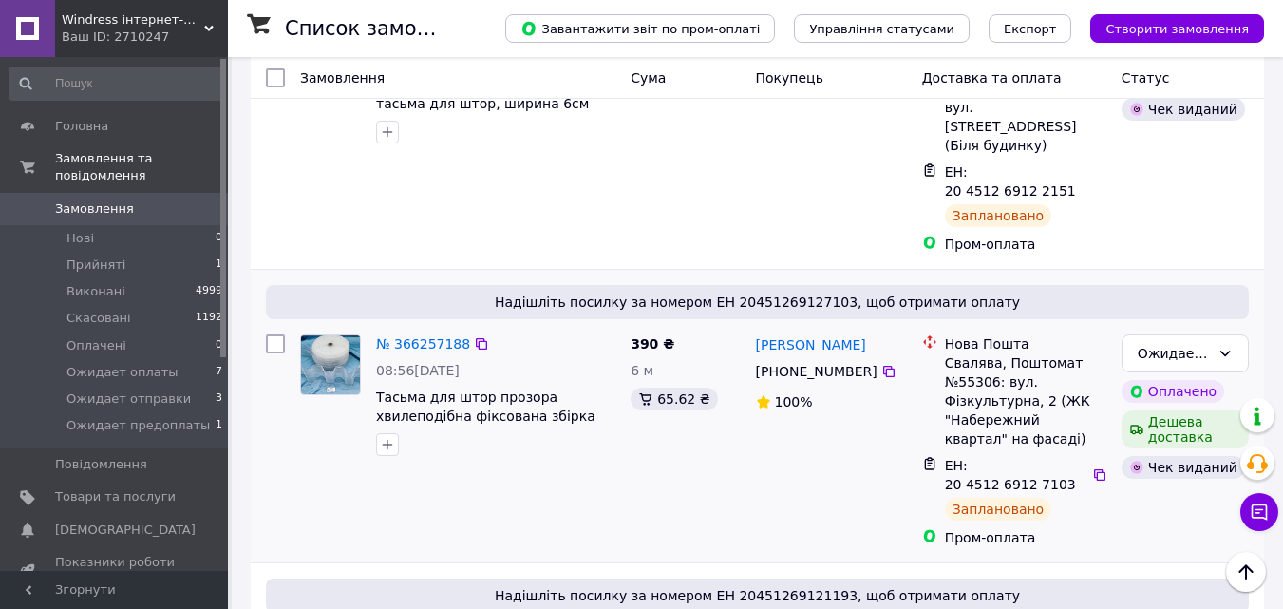
scroll to position [855, 0]
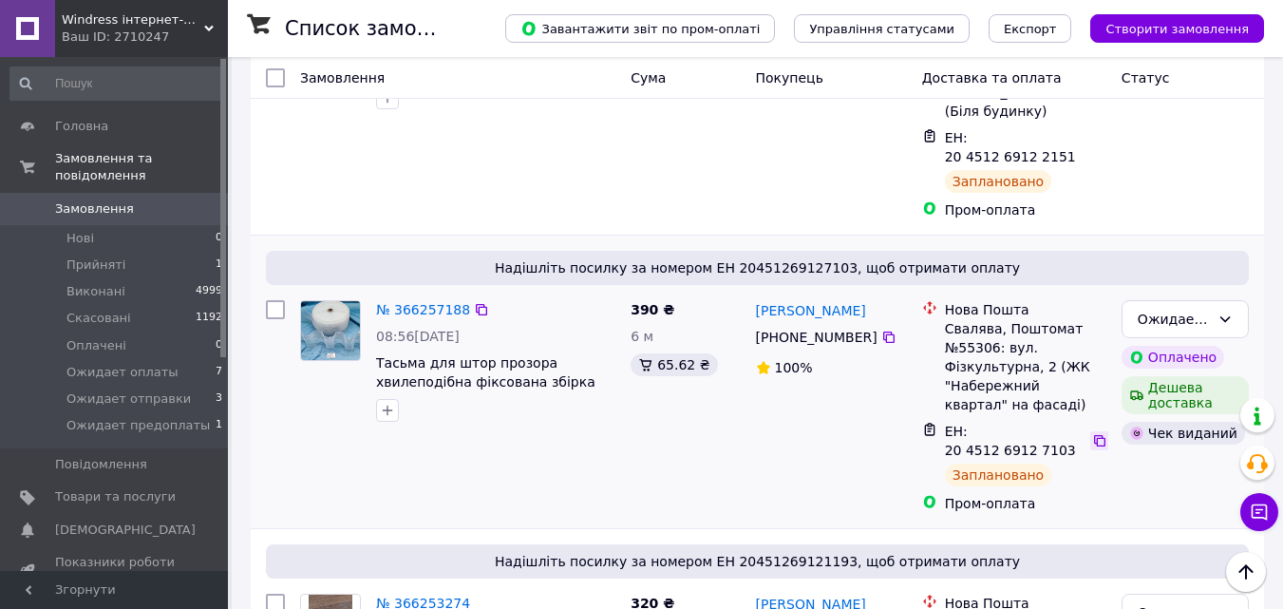
click at [1092, 433] on icon at bounding box center [1099, 440] width 15 height 15
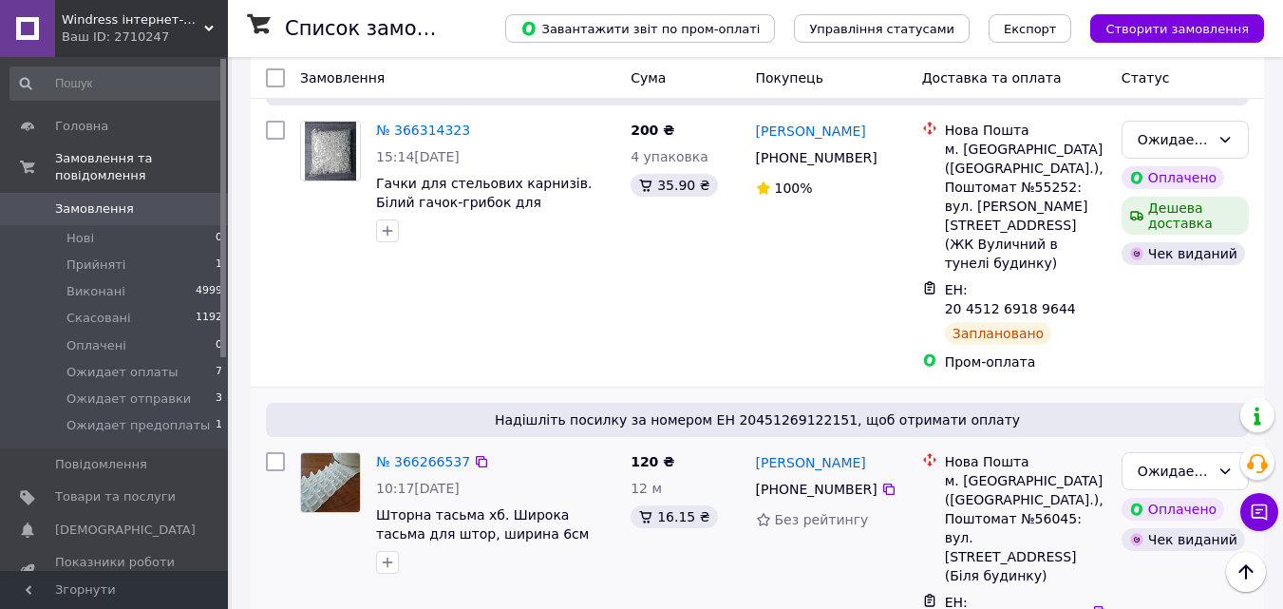
scroll to position [380, 0]
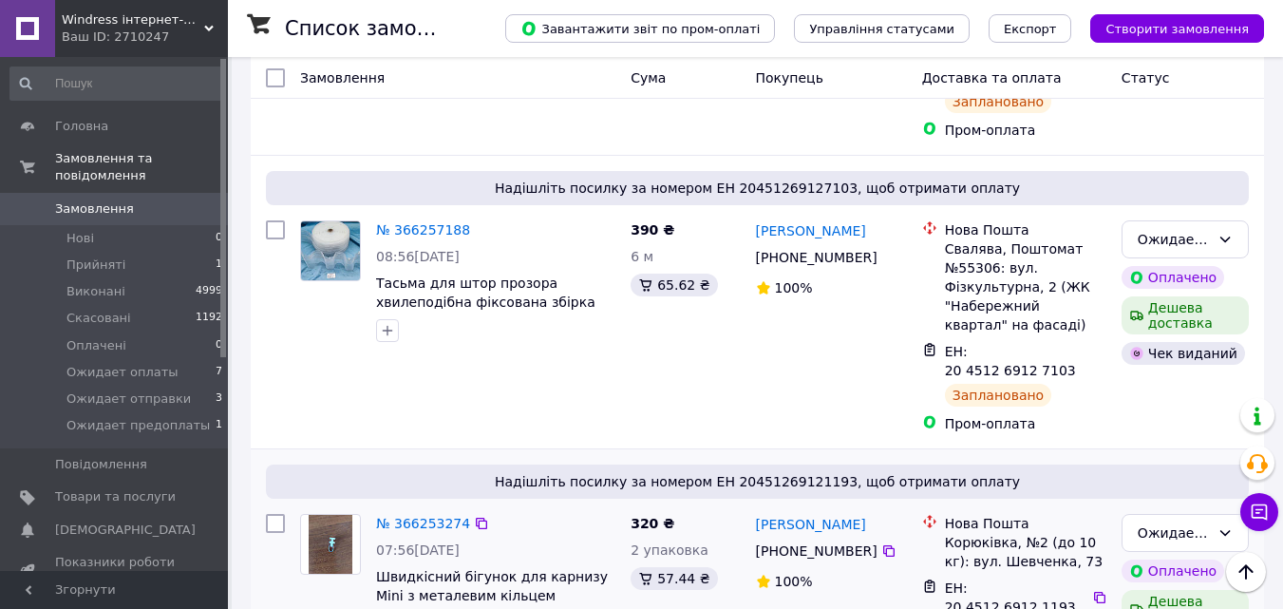
scroll to position [1045, 0]
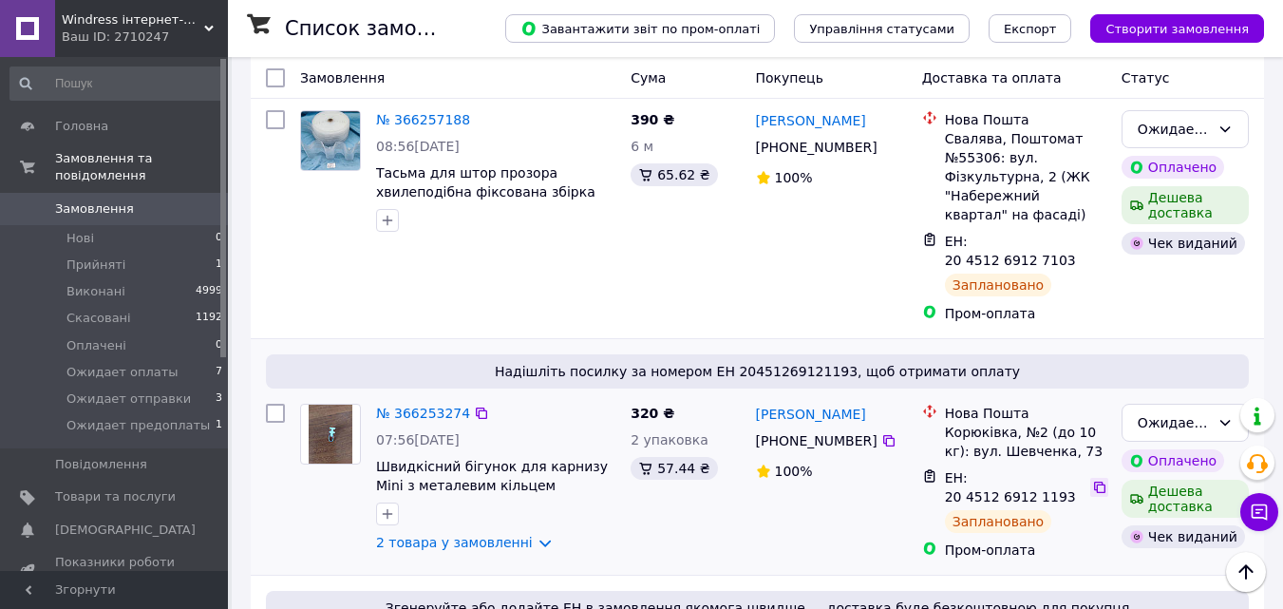
click at [1092, 480] on icon at bounding box center [1099, 487] width 15 height 15
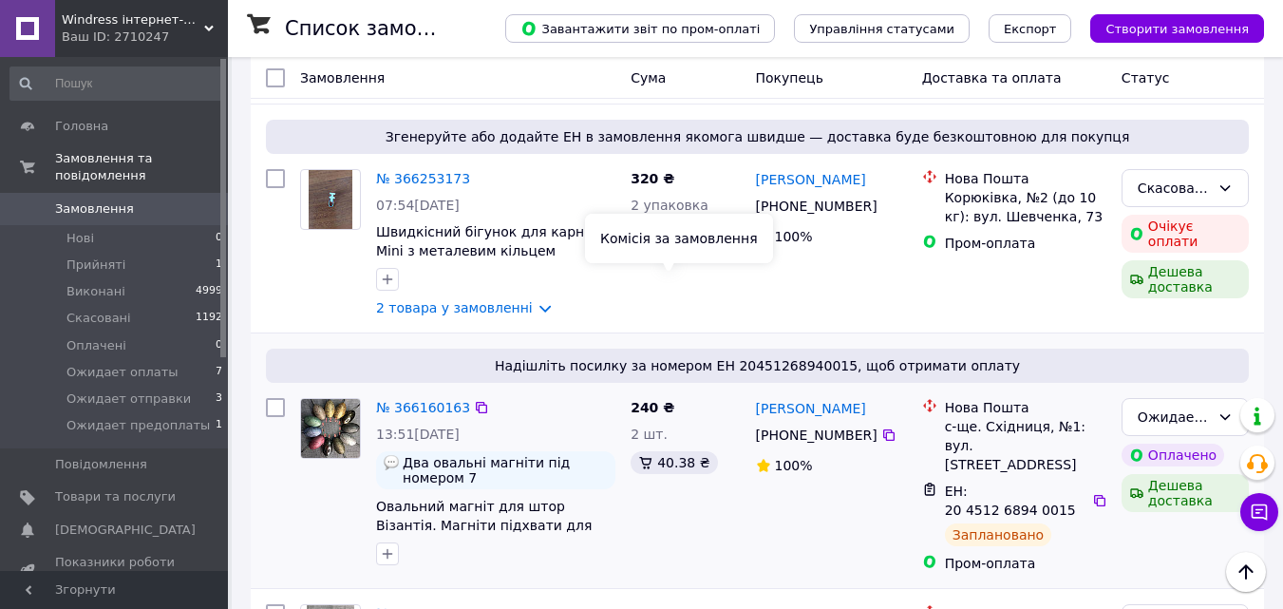
scroll to position [1519, 0]
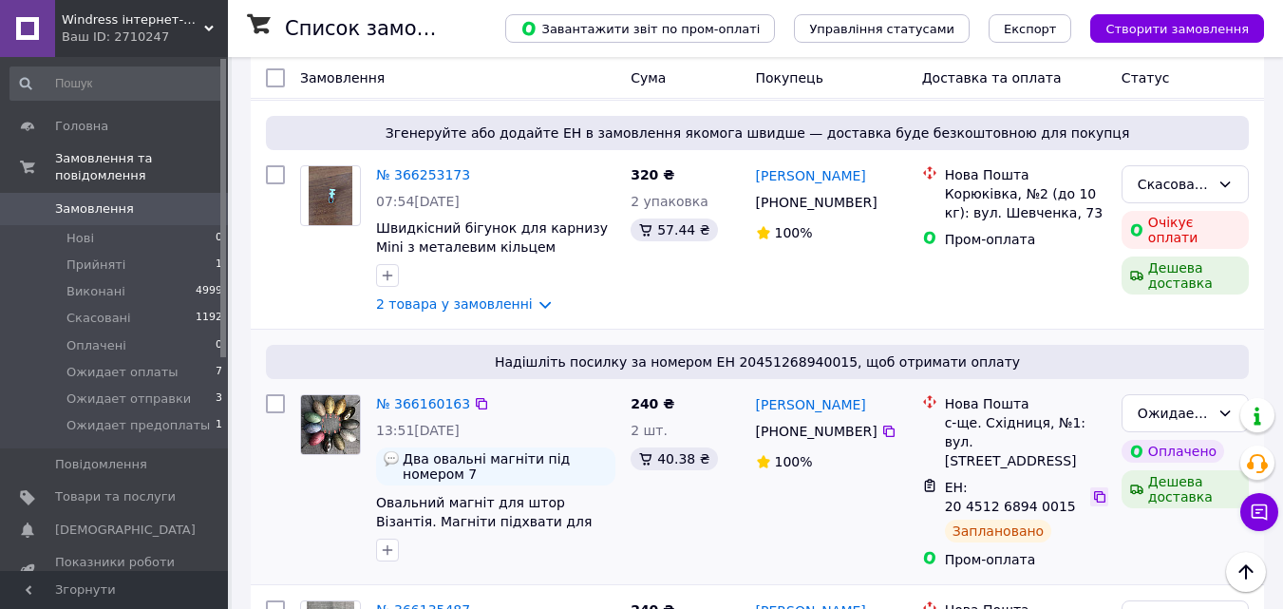
click at [1092, 489] on icon at bounding box center [1099, 496] width 15 height 15
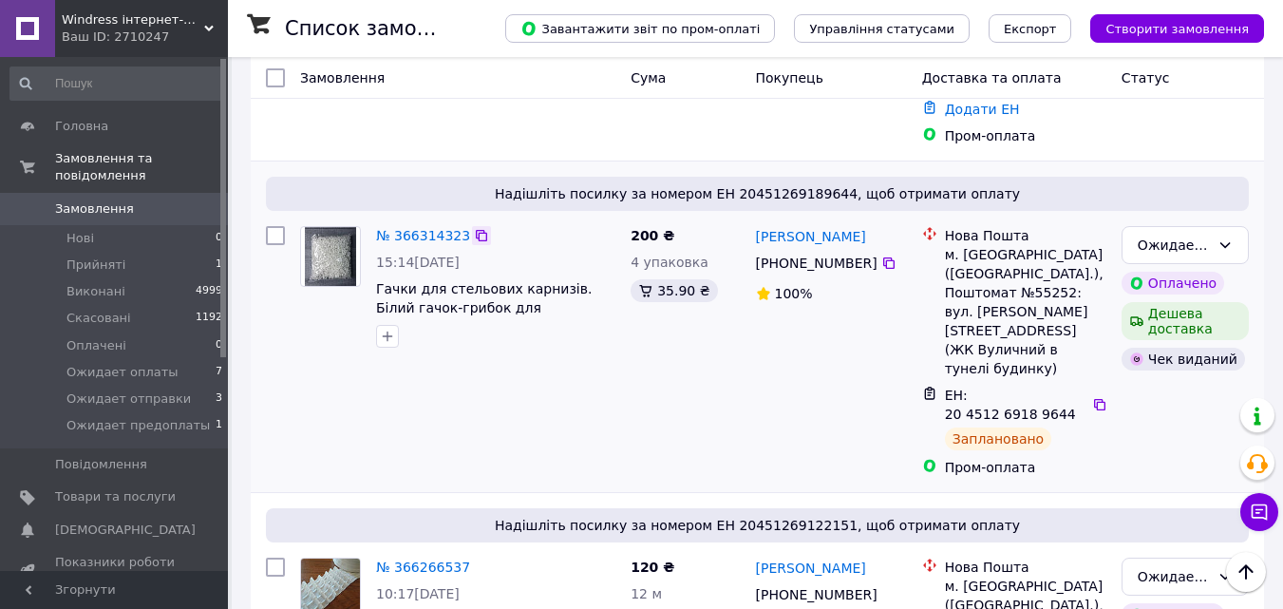
scroll to position [0, 0]
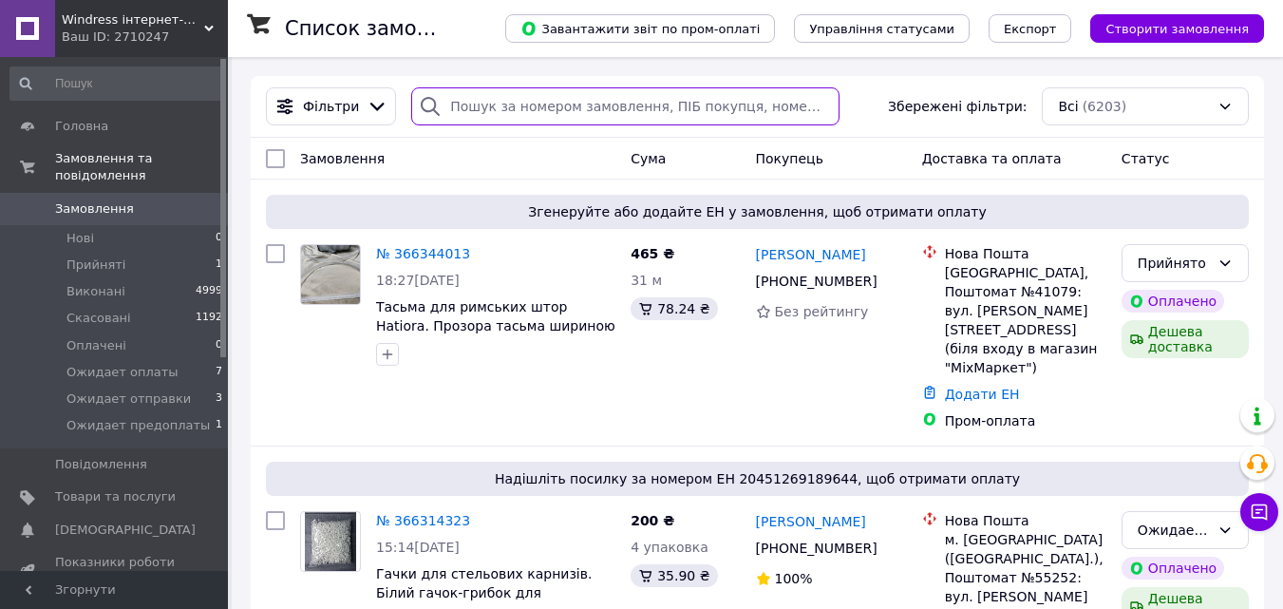
click at [488, 103] on input "search" at bounding box center [625, 106] width 428 height 38
paste input "20451267037456"
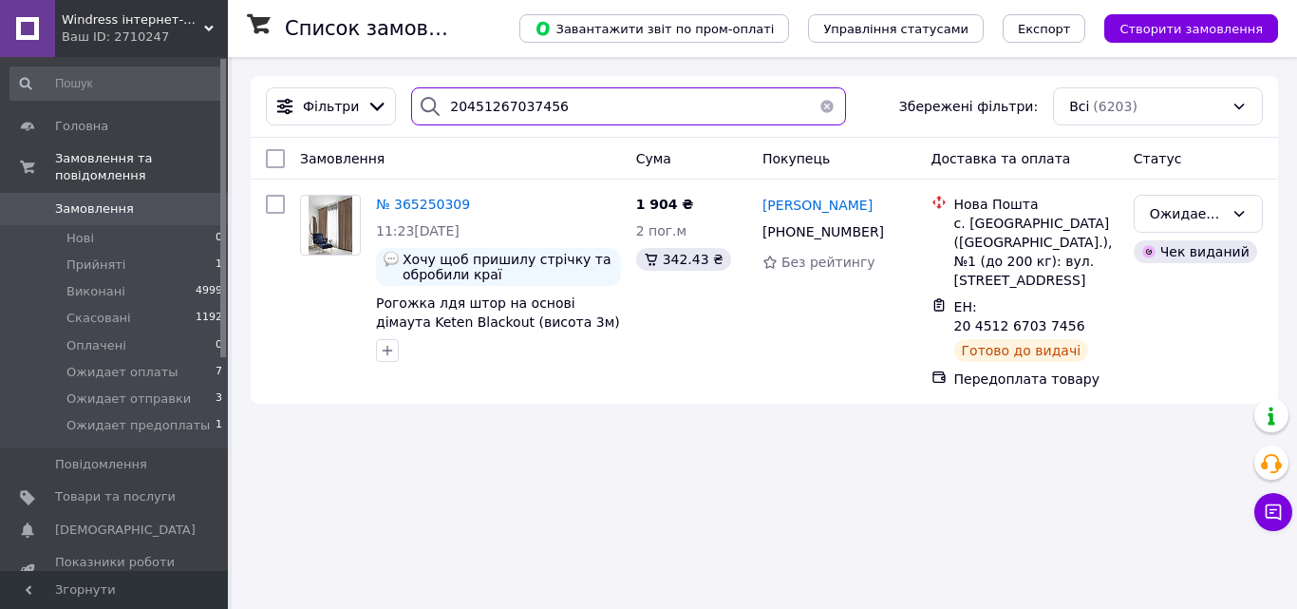
drag, startPoint x: 564, startPoint y: 101, endPoint x: 413, endPoint y: 93, distance: 151.2
click at [423, 96] on div "20451267037456" at bounding box center [628, 106] width 435 height 38
paste input "5309010"
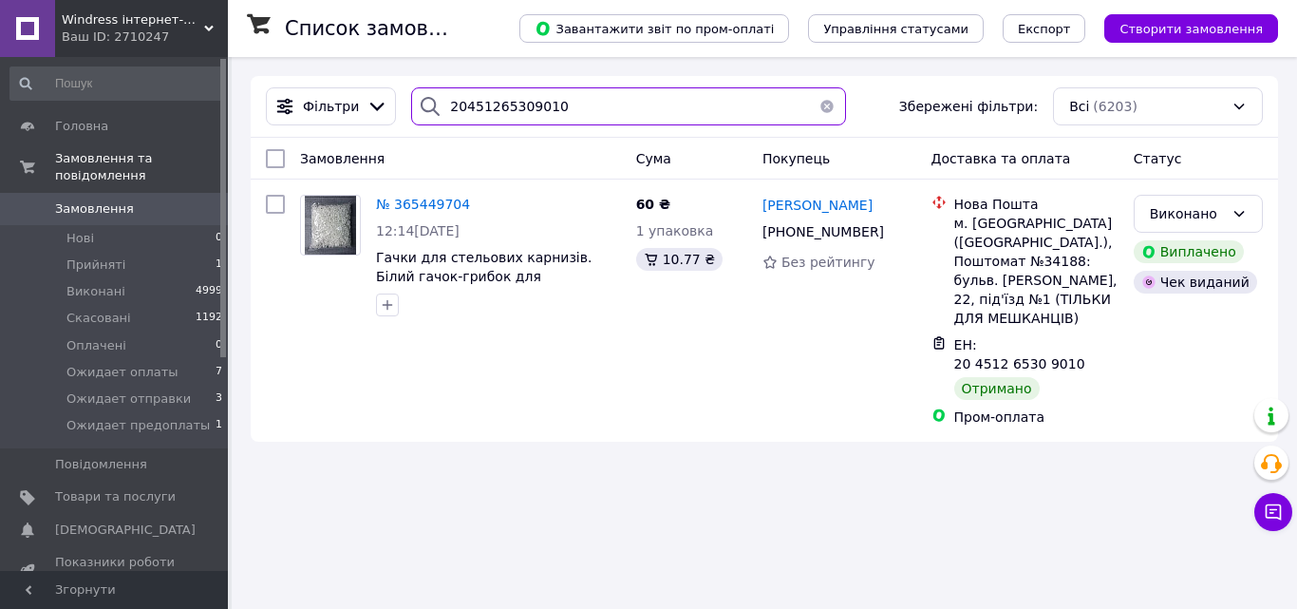
drag, startPoint x: 564, startPoint y: 93, endPoint x: 401, endPoint y: 98, distance: 163.4
click at [404, 98] on div "20451265309010" at bounding box center [629, 106] width 450 height 38
paste input "PRM-805033992"
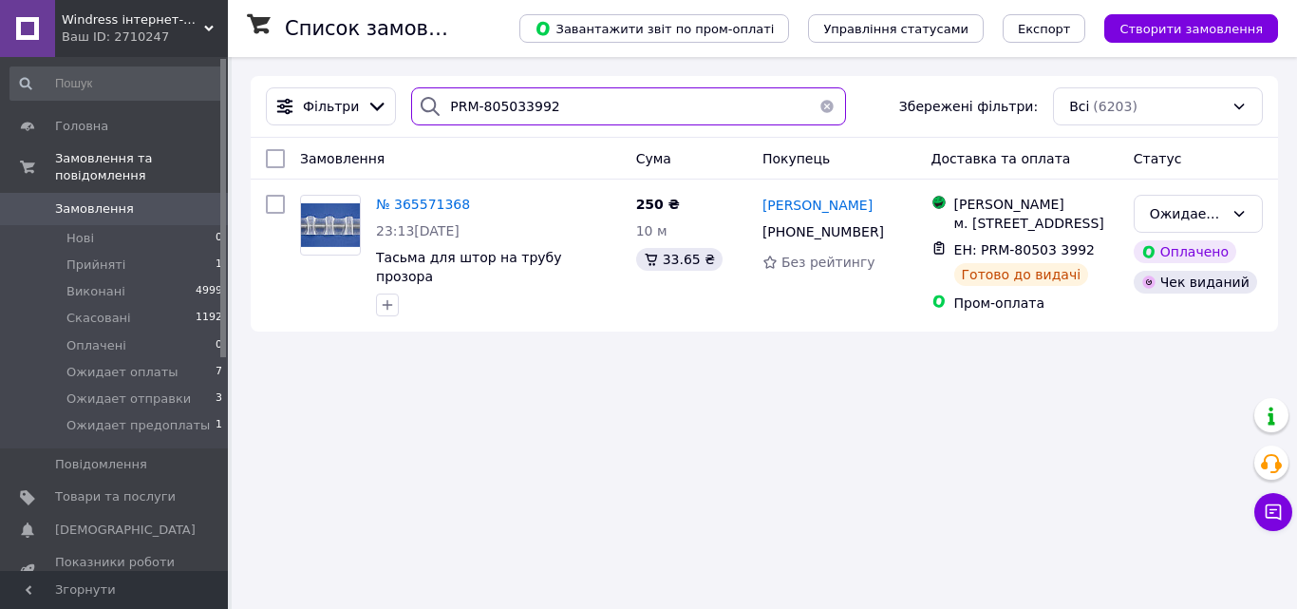
drag, startPoint x: 562, startPoint y: 99, endPoint x: 404, endPoint y: 98, distance: 158.6
click at [411, 98] on div "PRM-805033992" at bounding box center [628, 106] width 435 height 38
paste input "20451267393658"
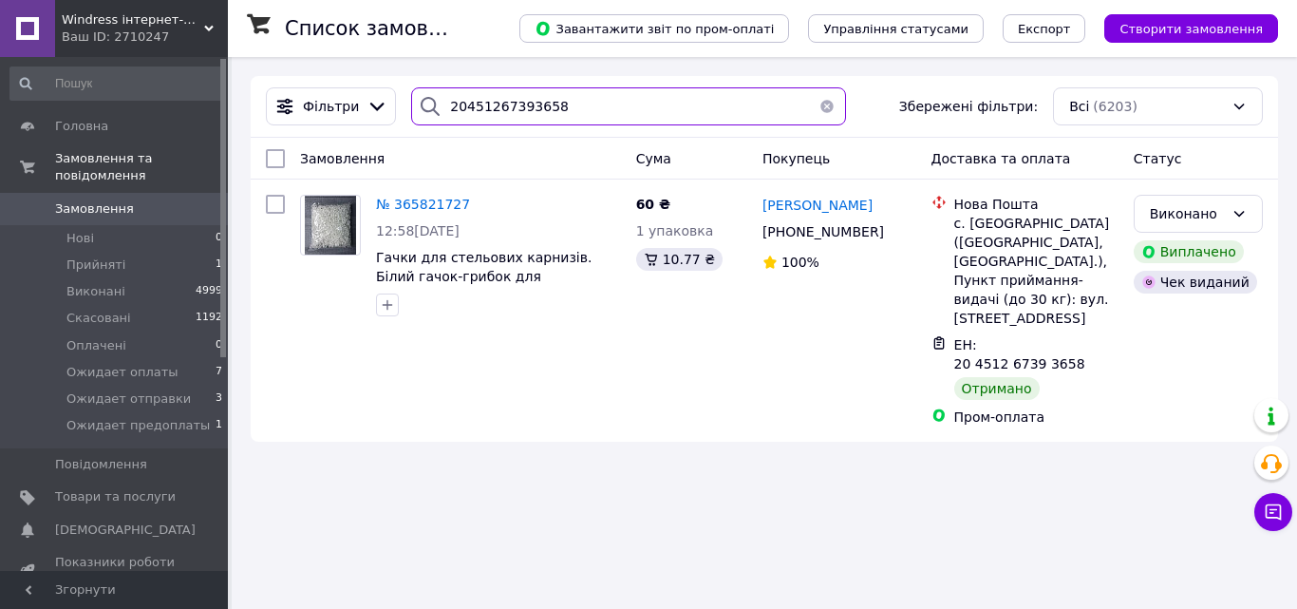
type input "20451267393658"
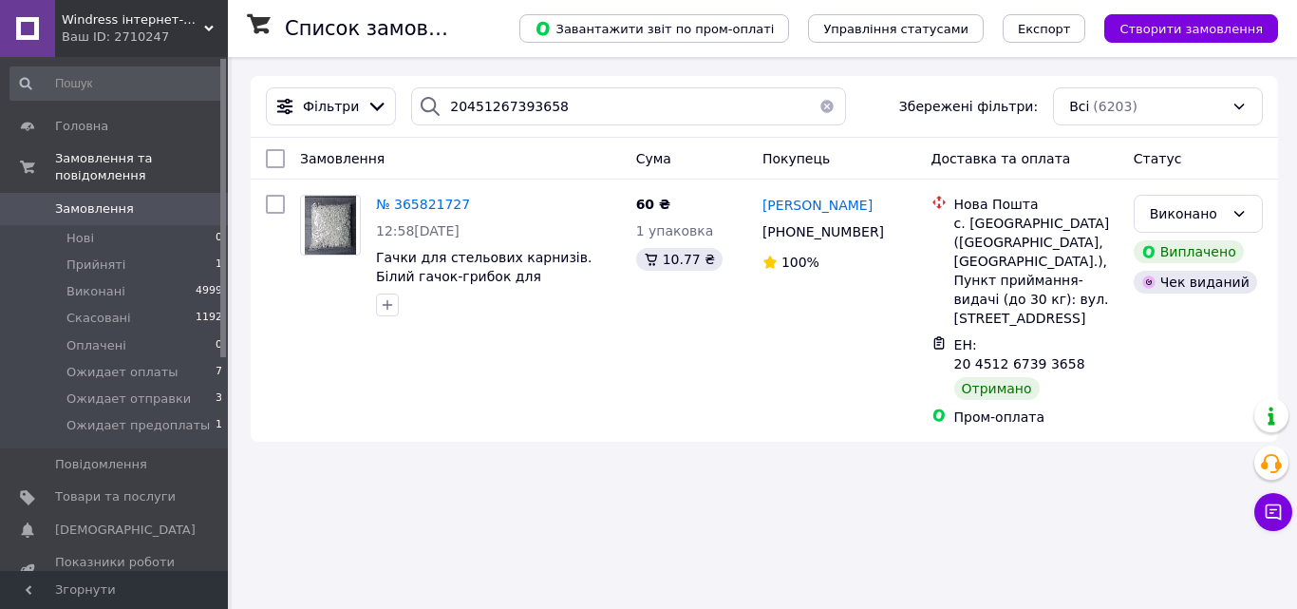
click at [815, 105] on button "button" at bounding box center [827, 106] width 38 height 38
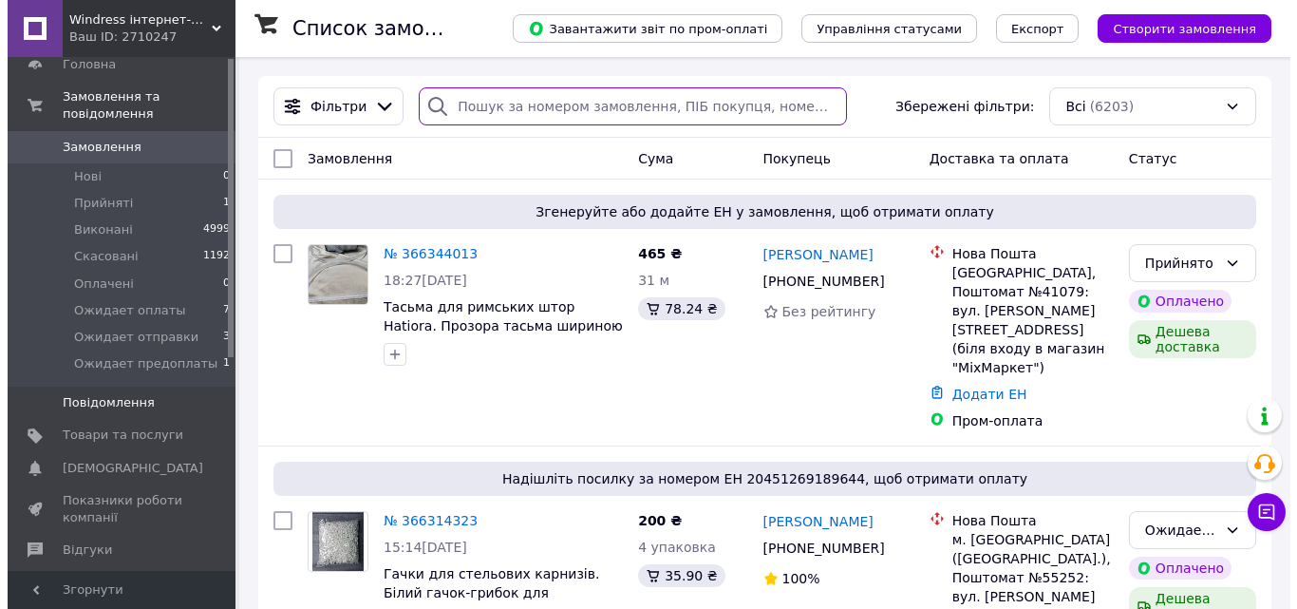
scroll to position [95, 0]
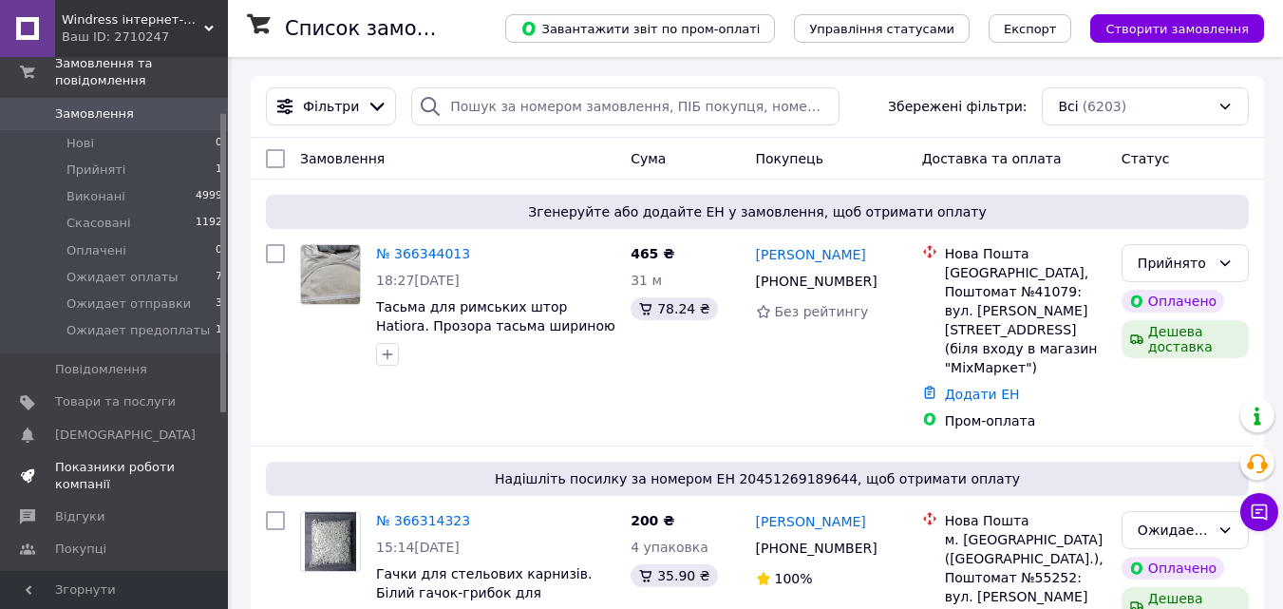
click at [111, 462] on span "Показники роботи компанії" at bounding box center [115, 476] width 121 height 34
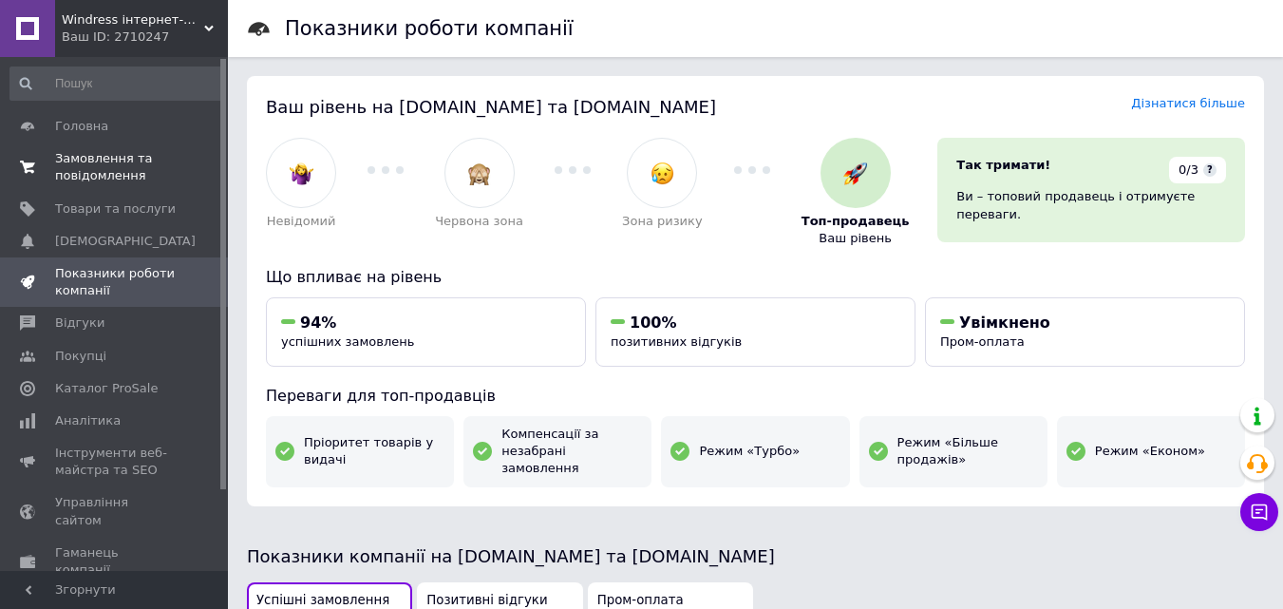
click at [127, 166] on span "Замовлення та повідомлення" at bounding box center [115, 167] width 121 height 34
